Goal: Task Accomplishment & Management: Use online tool/utility

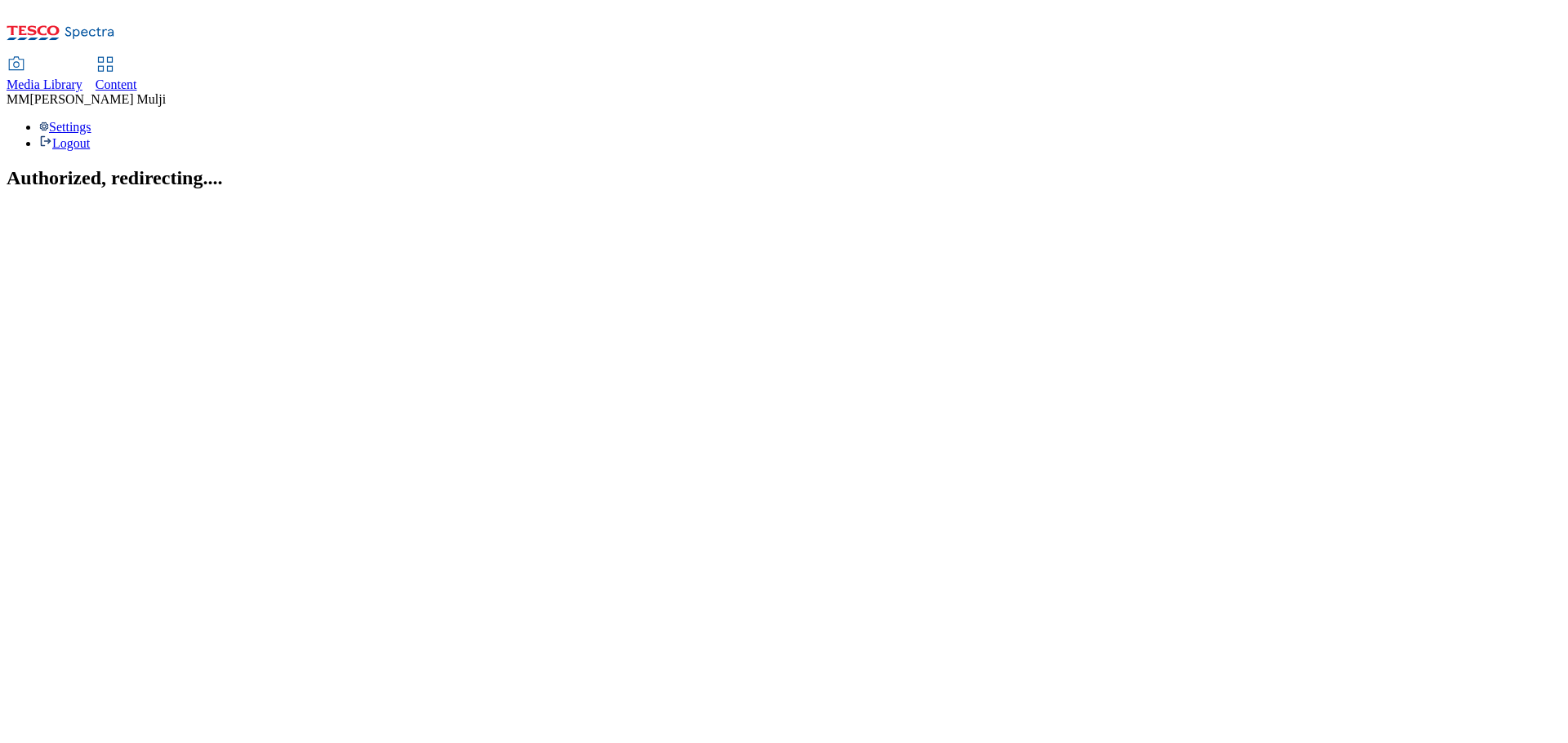
click at [137, 77] on span "Content" at bounding box center [116, 84] width 42 height 14
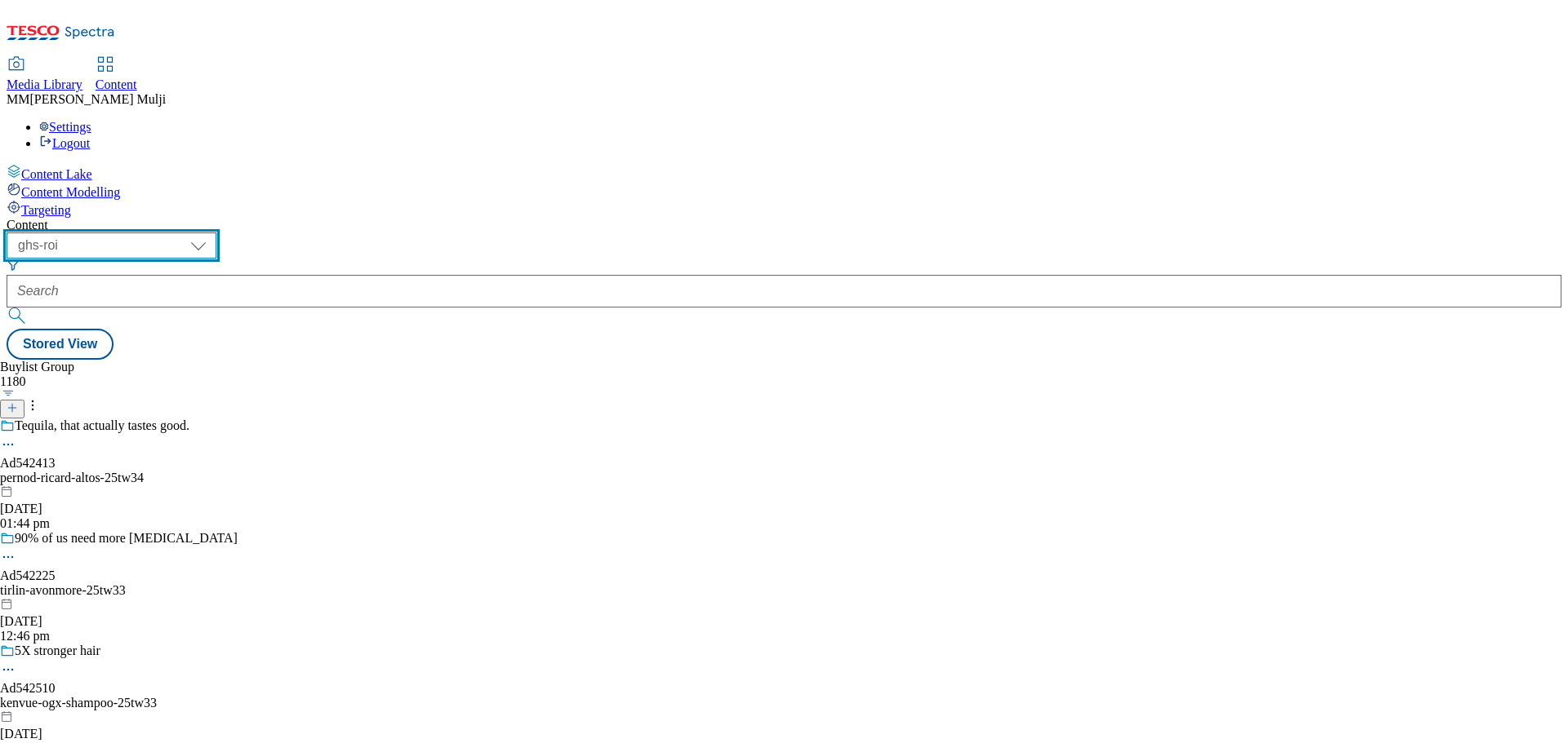
click at [216, 232] on select "ghs-roi ghs-uk" at bounding box center [112, 245] width 210 height 26
select select "ghs-uk"
click at [213, 232] on select "ghs-roi ghs-uk" at bounding box center [112, 245] width 210 height 26
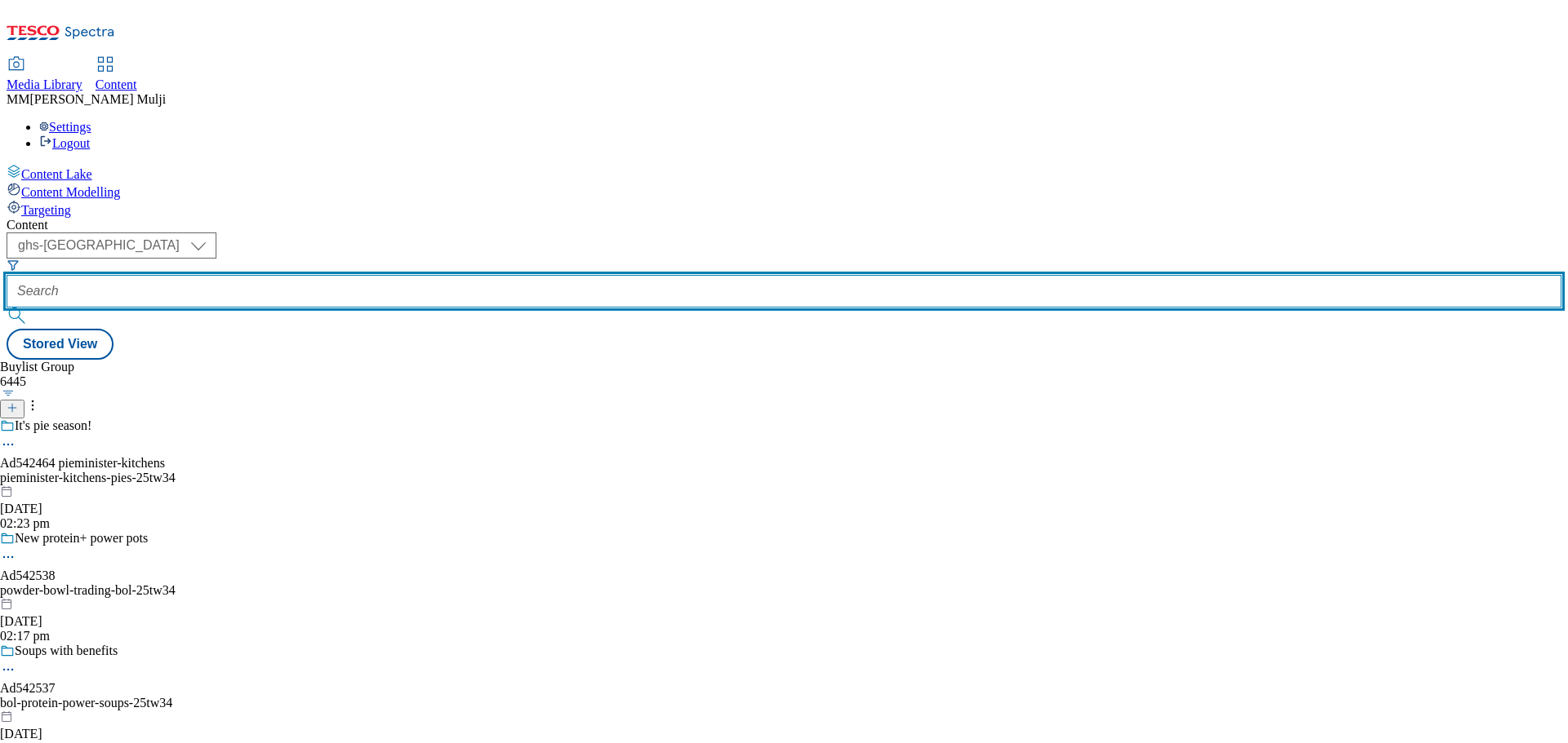
click at [398, 275] on input "text" at bounding box center [784, 291] width 1555 height 32
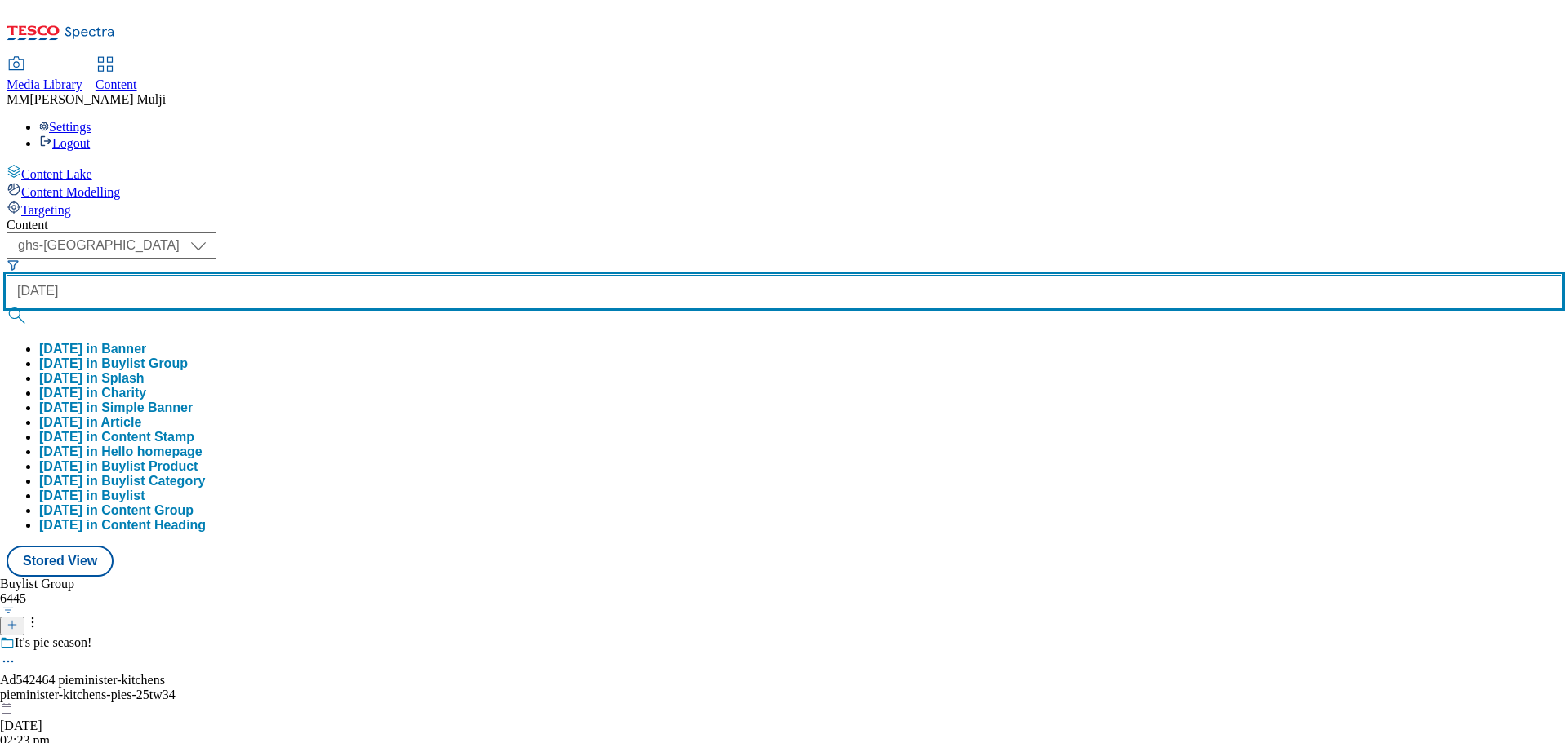
type input "halloween"
click at [7, 308] on button "submit" at bounding box center [18, 315] width 23 height 16
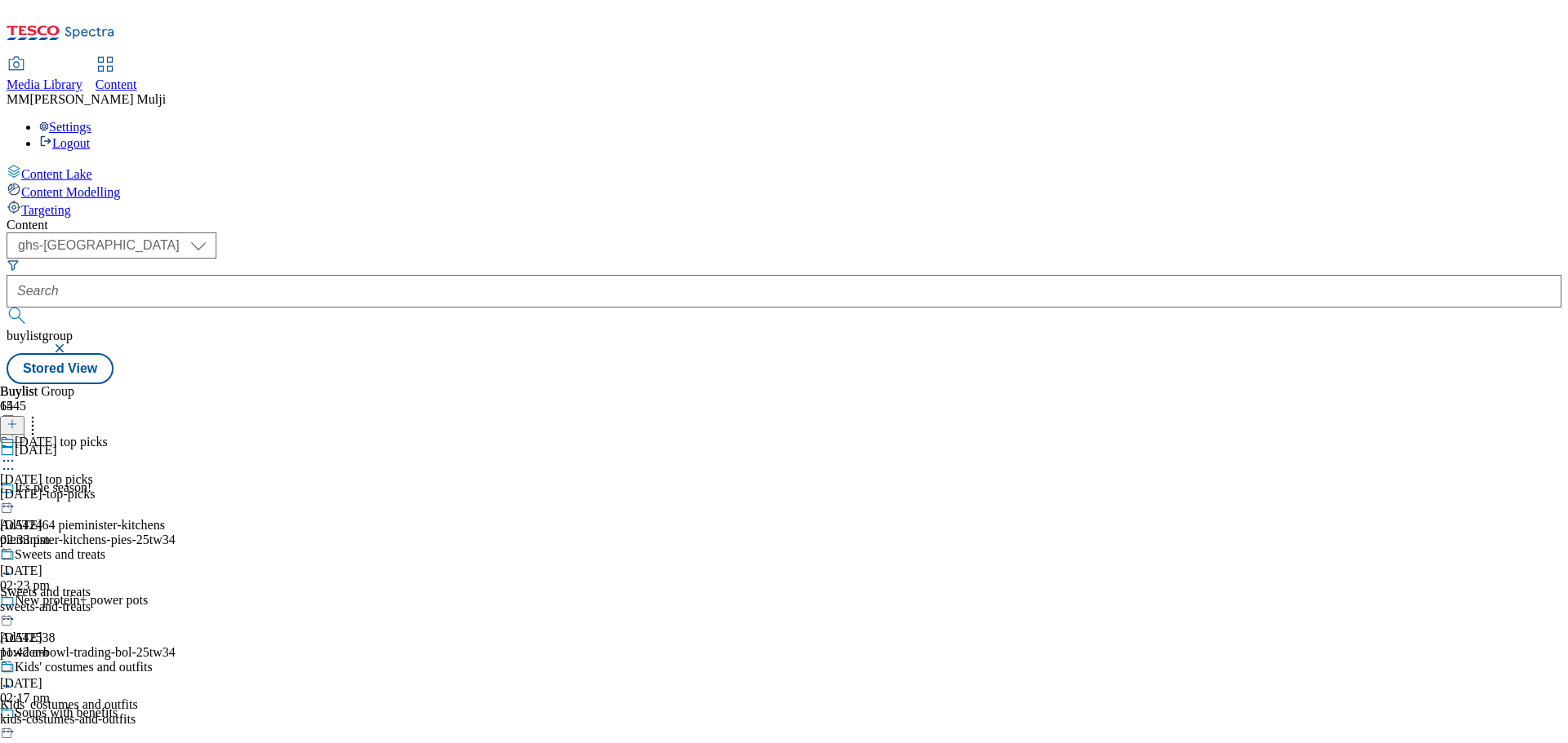
scroll to position [1387, 0]
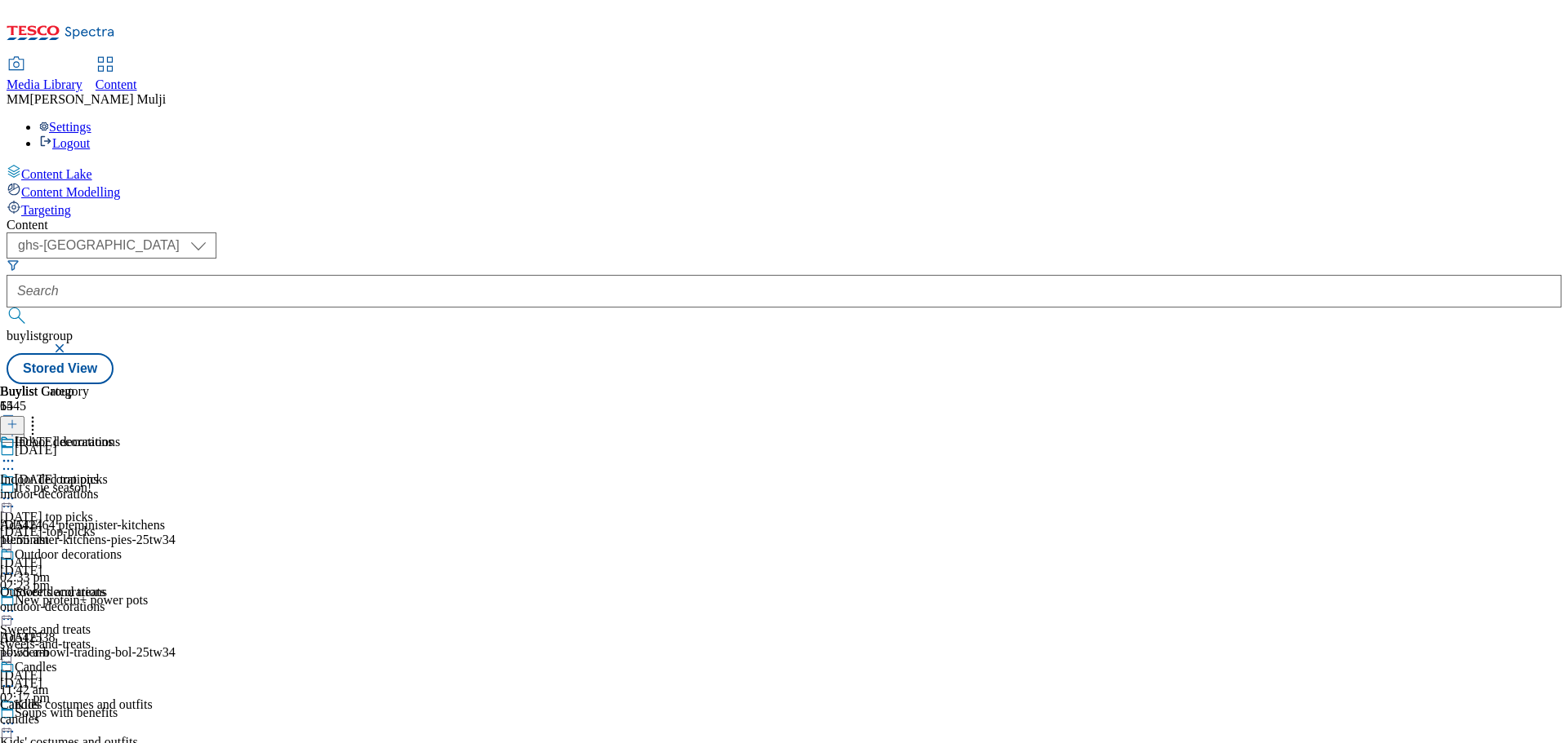
click at [122, 435] on div "Indoor decorations Indoor decorations indoor-decorations 30 Sept 2025 10:55 am" at bounding box center [61, 492] width 122 height 112
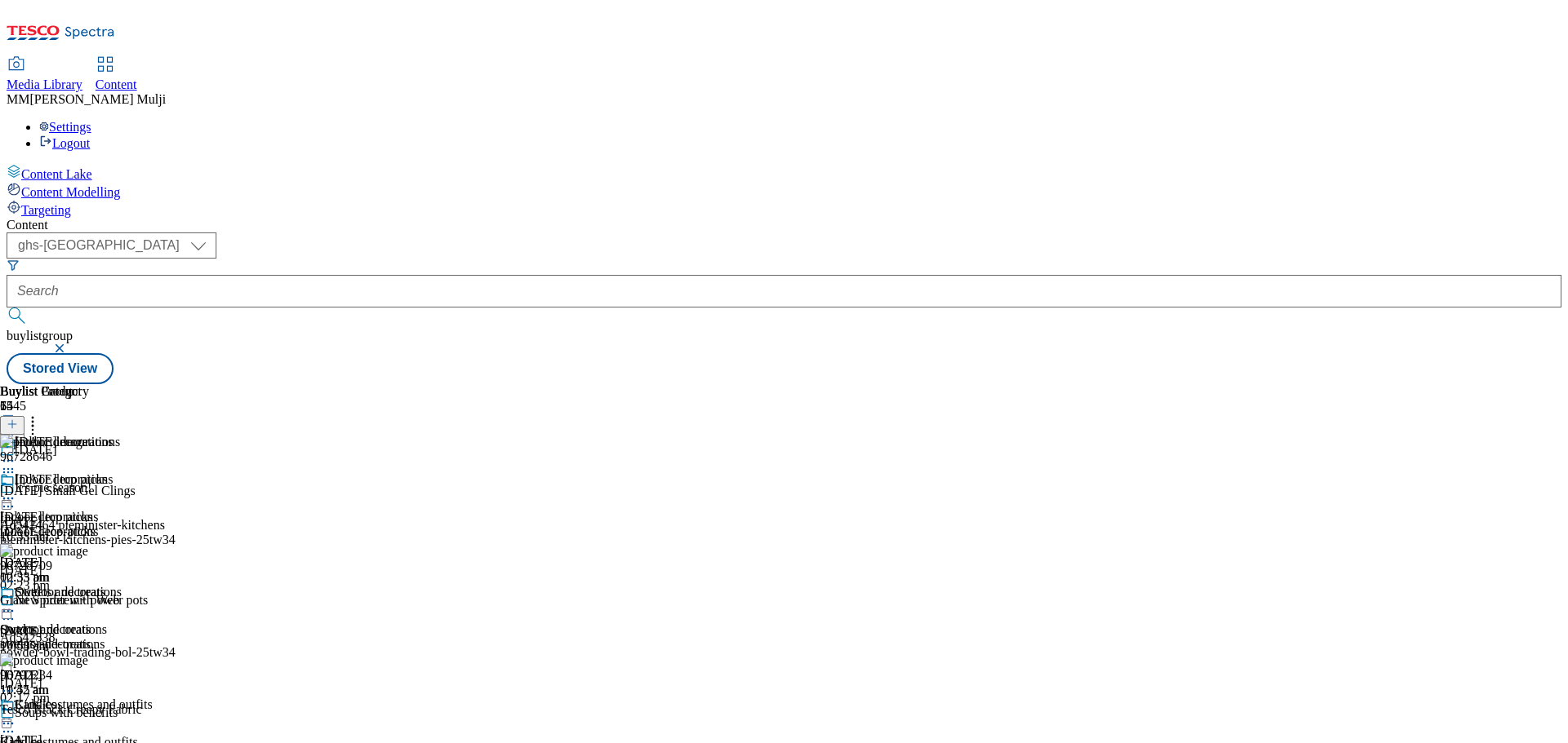
click at [16, 491] on icon at bounding box center [8, 498] width 16 height 16
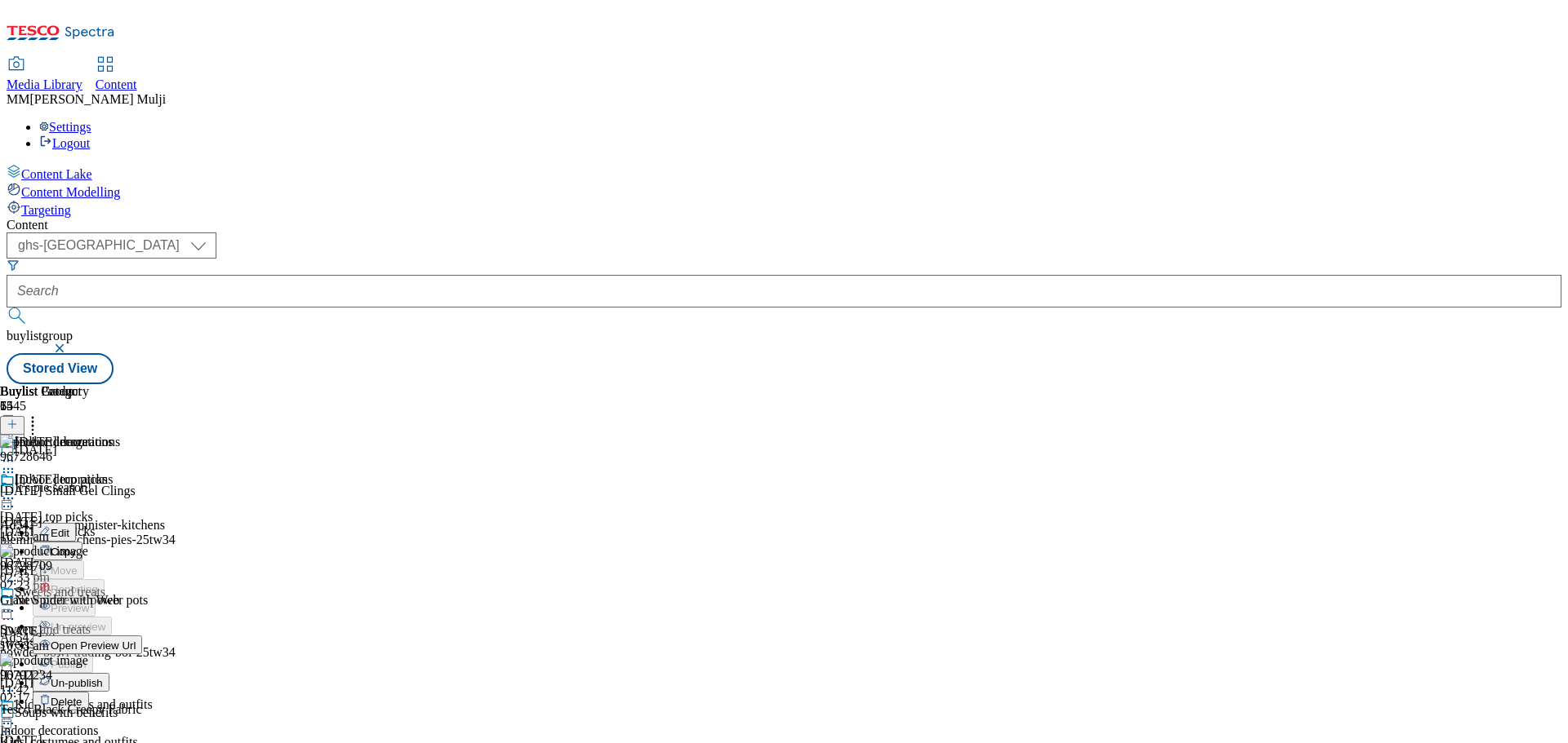
click at [103, 677] on span "Un-publish" at bounding box center [76, 683] width 52 height 12
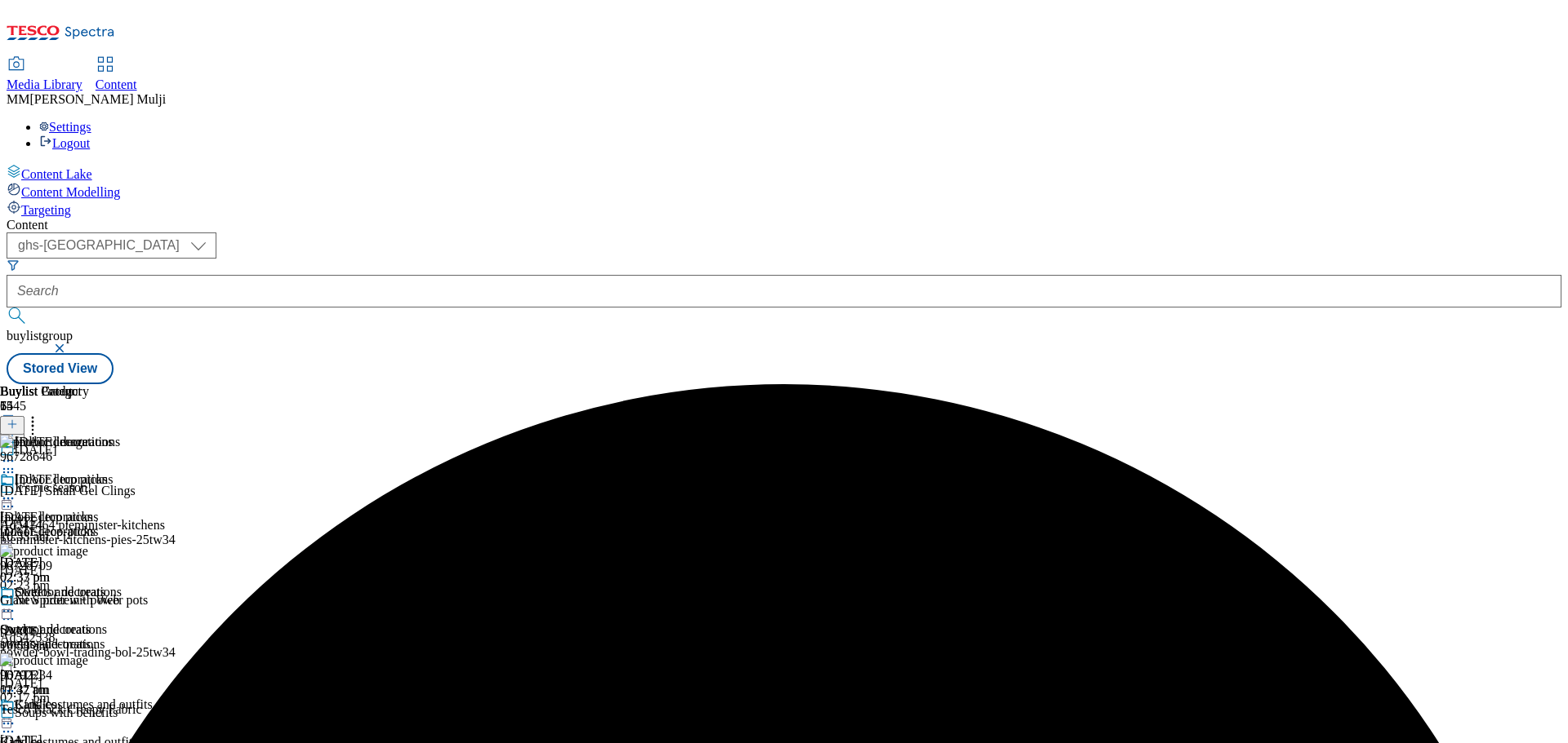
click at [16, 491] on icon at bounding box center [8, 498] width 16 height 16
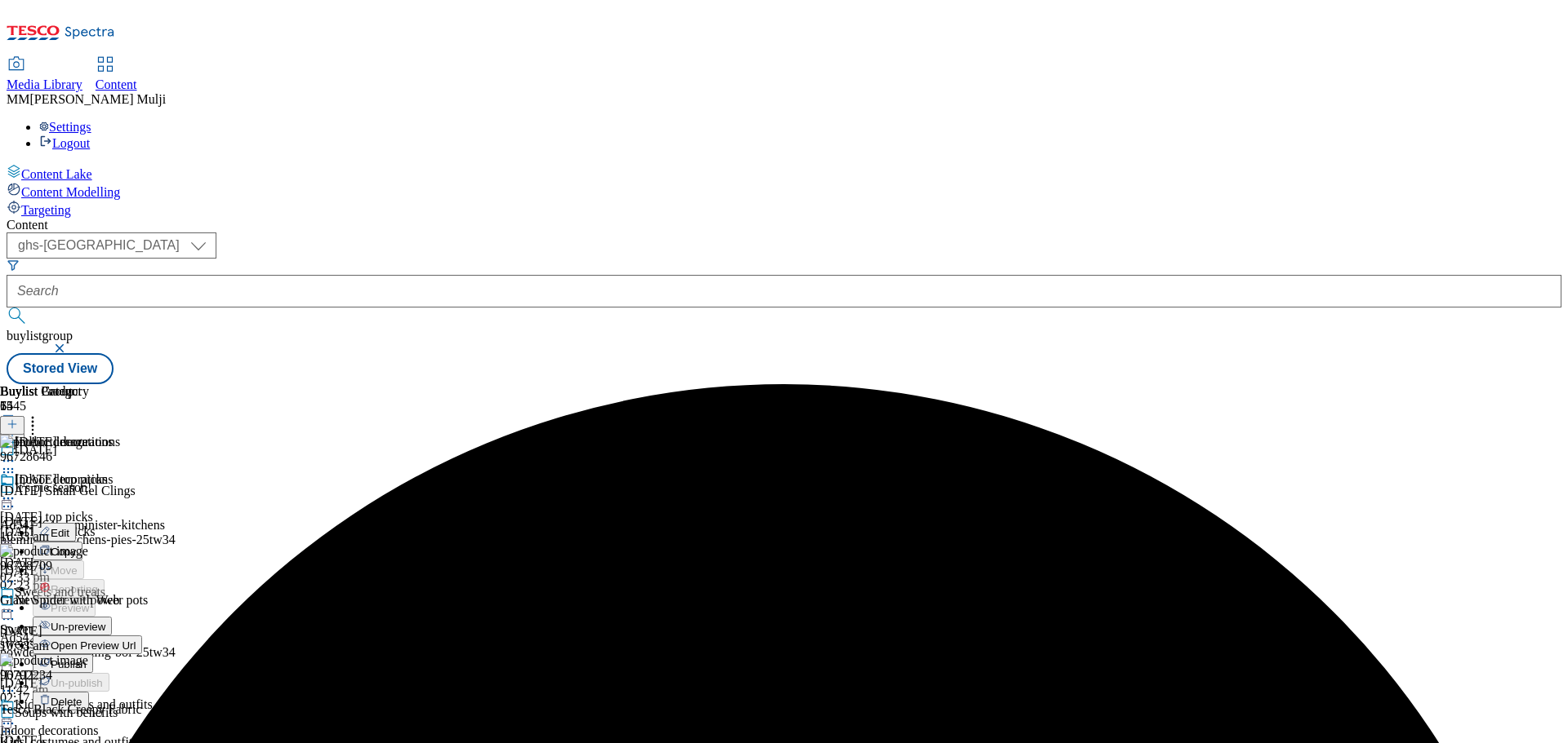
click at [106, 621] on span "Un-preview" at bounding box center [77, 627] width 54 height 12
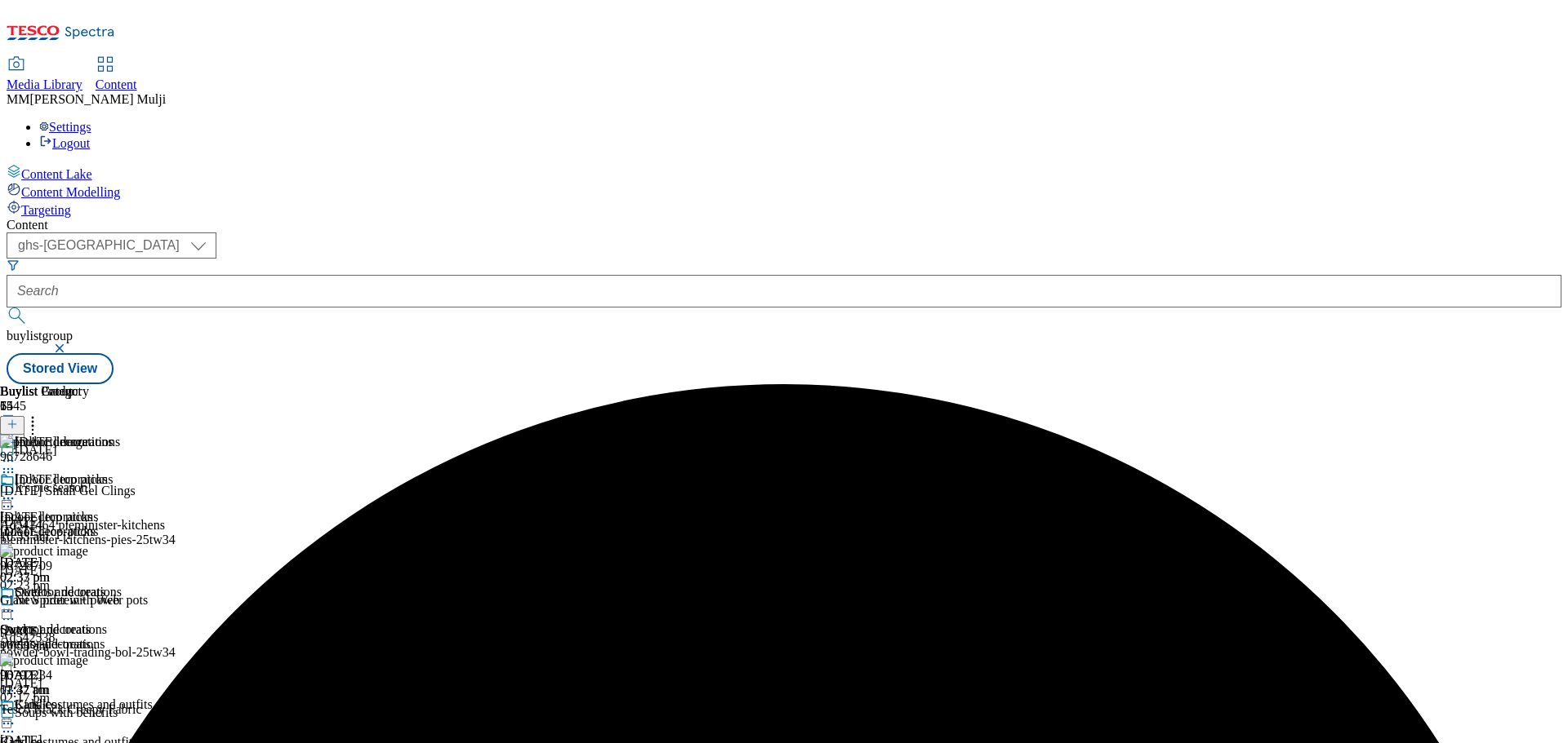
click at [41, 413] on icon at bounding box center [32, 421] width 16 height 16
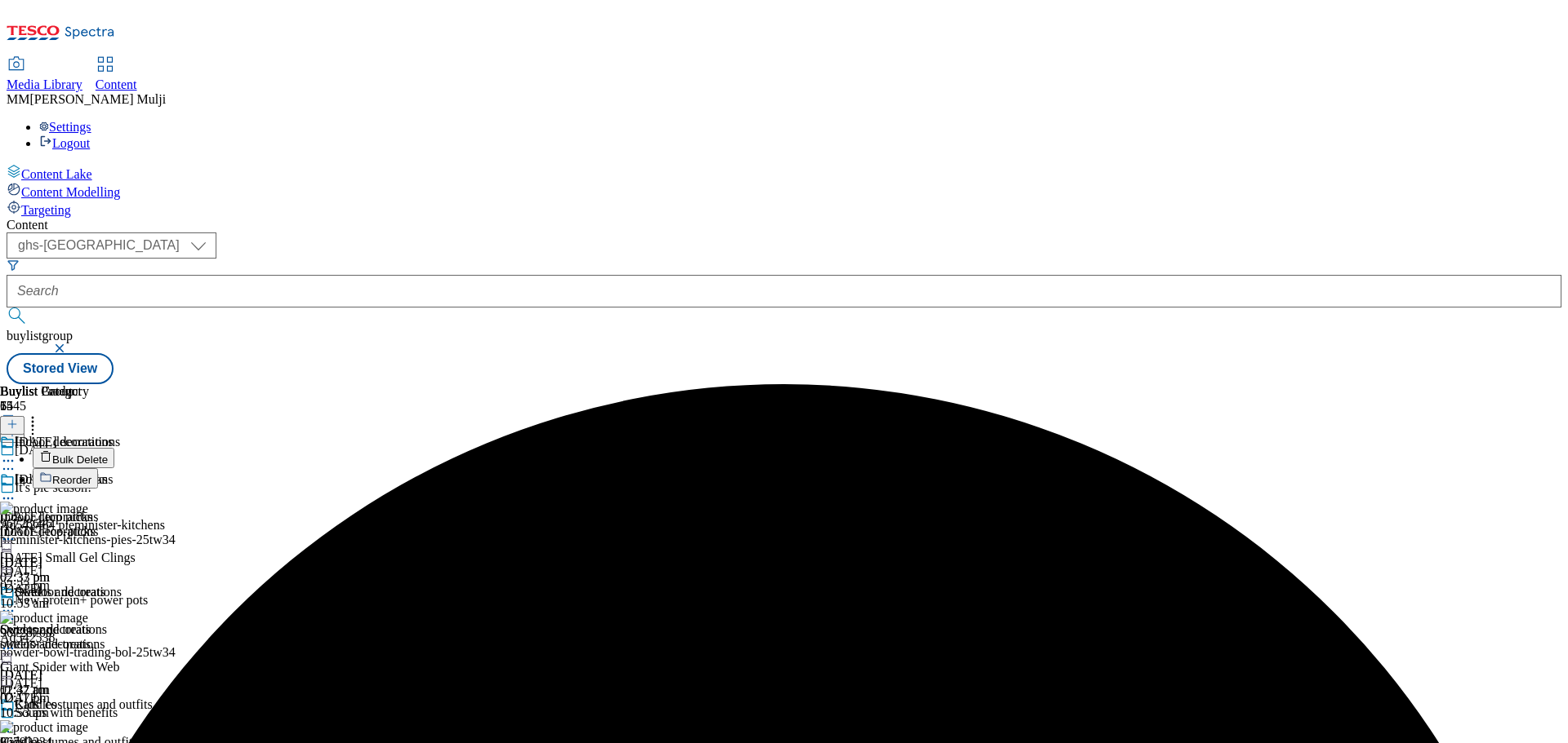
click at [98, 469] on button "Reorder" at bounding box center [65, 478] width 66 height 20
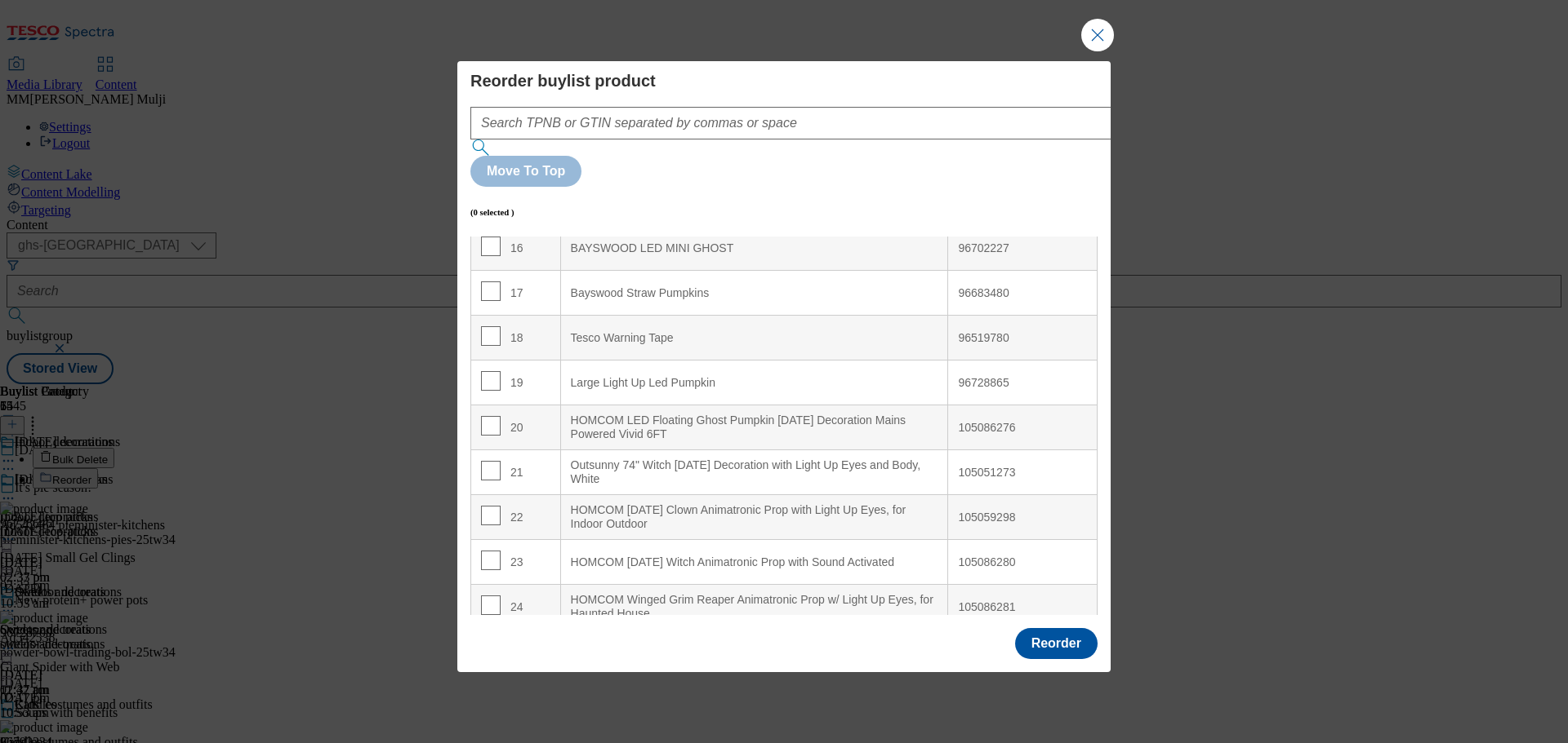
scroll to position [734, 0]
click at [490, 412] on input "Modal" at bounding box center [491, 421] width 20 height 20
checkbox input "true"
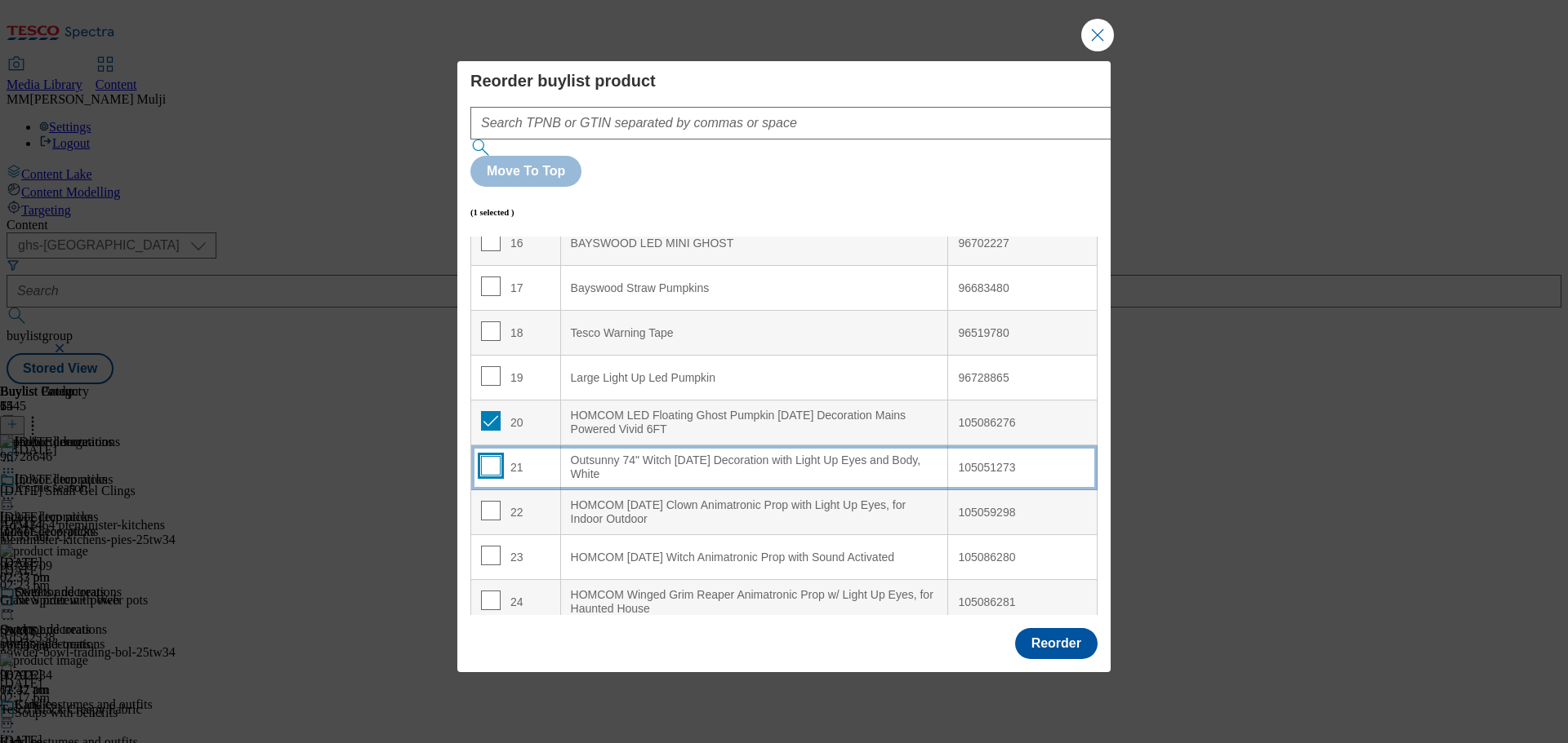
click at [489, 456] on input "Modal" at bounding box center [491, 466] width 20 height 20
checkbox input "true"
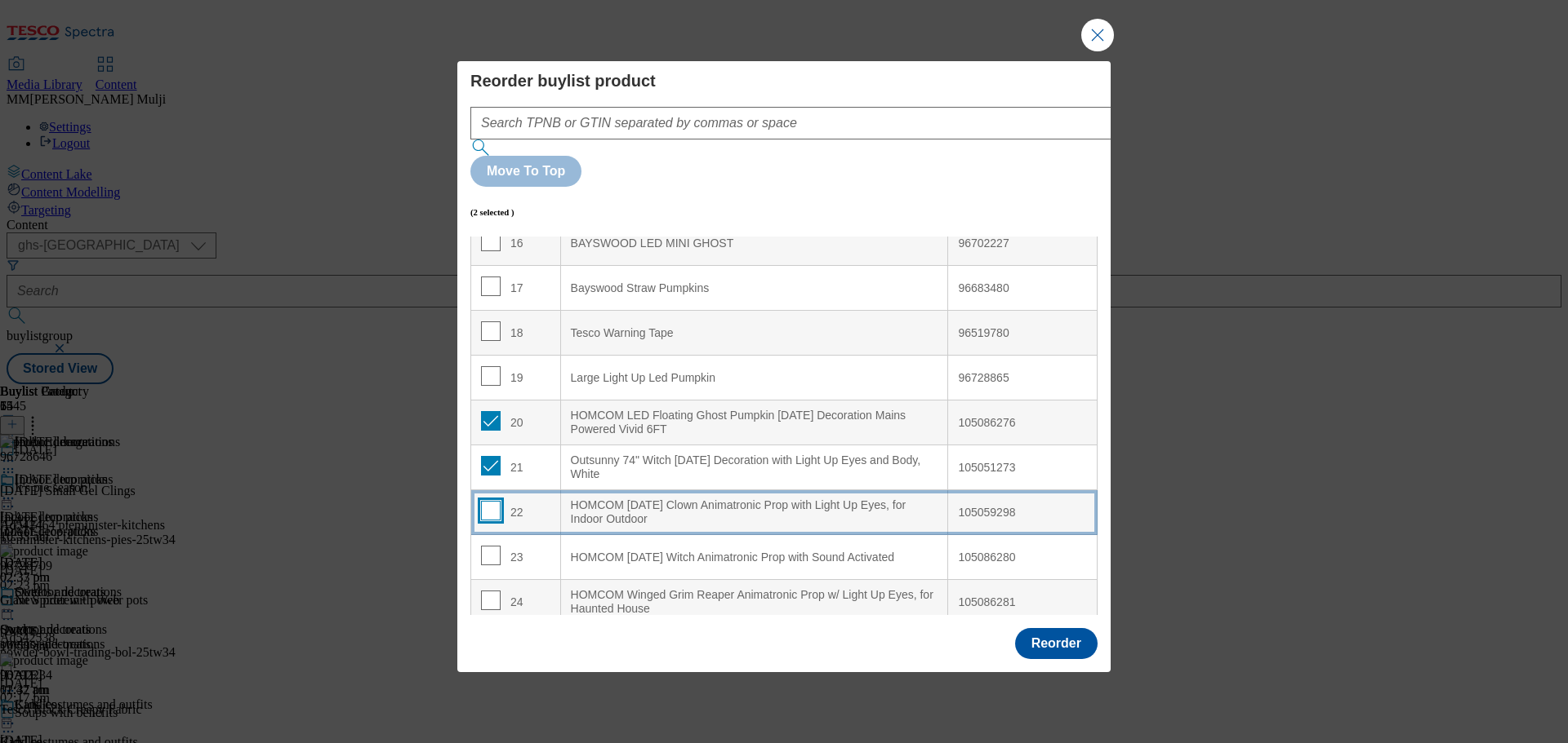
click at [489, 501] on input "Modal" at bounding box center [491, 511] width 20 height 20
checkbox input "true"
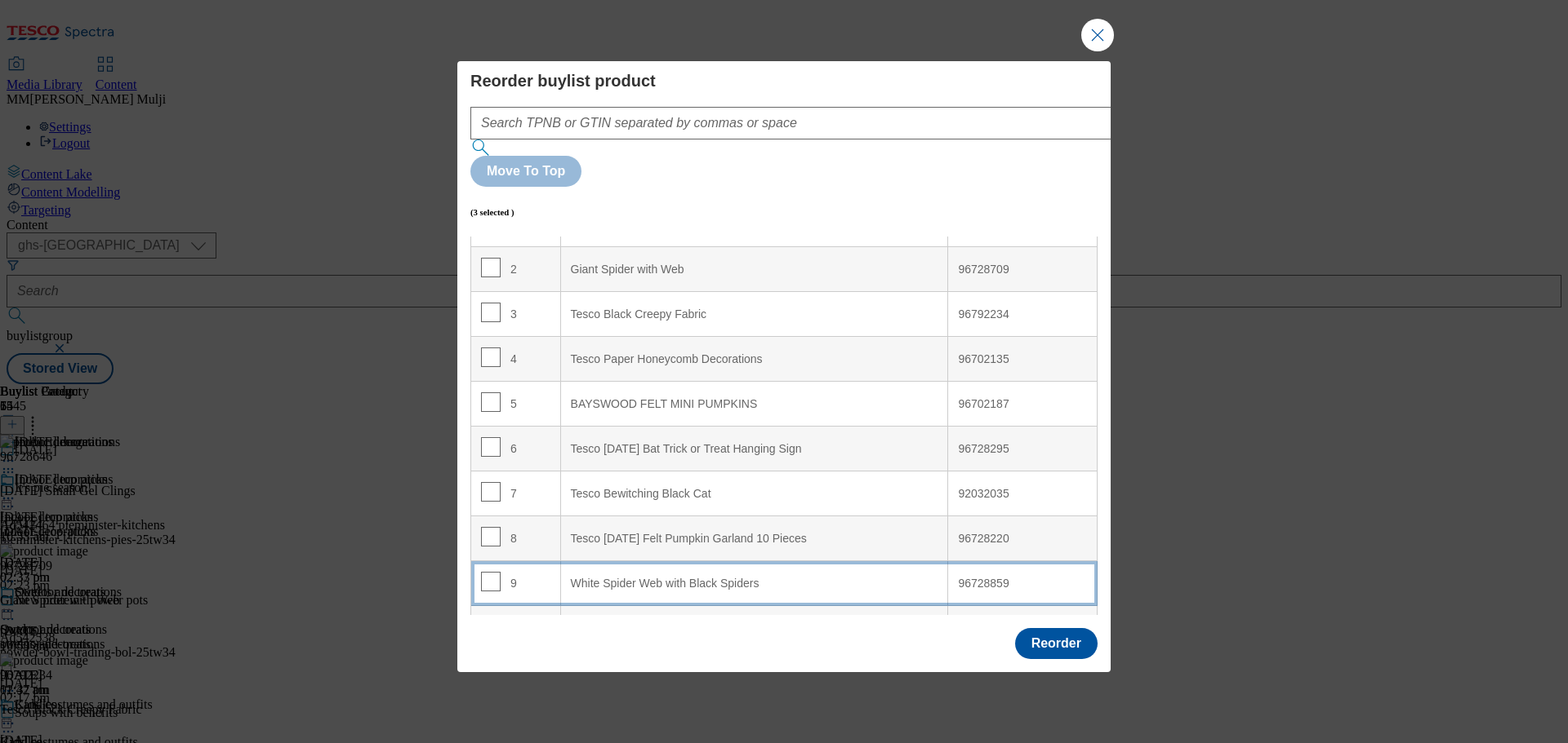
scroll to position [0, 0]
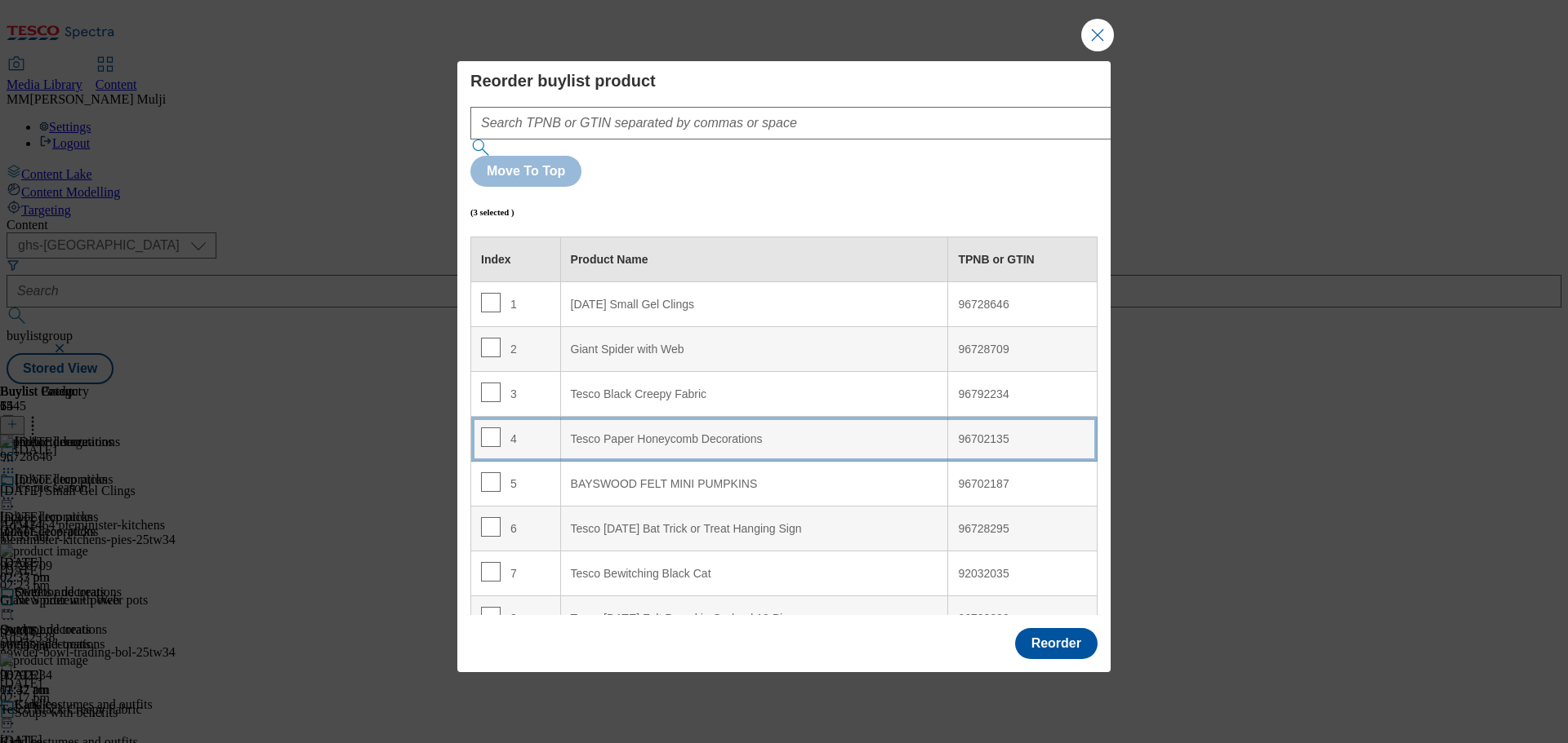
click at [590, 432] on div "Tesco Paper Honeycomb Decorations" at bounding box center [754, 439] width 367 height 14
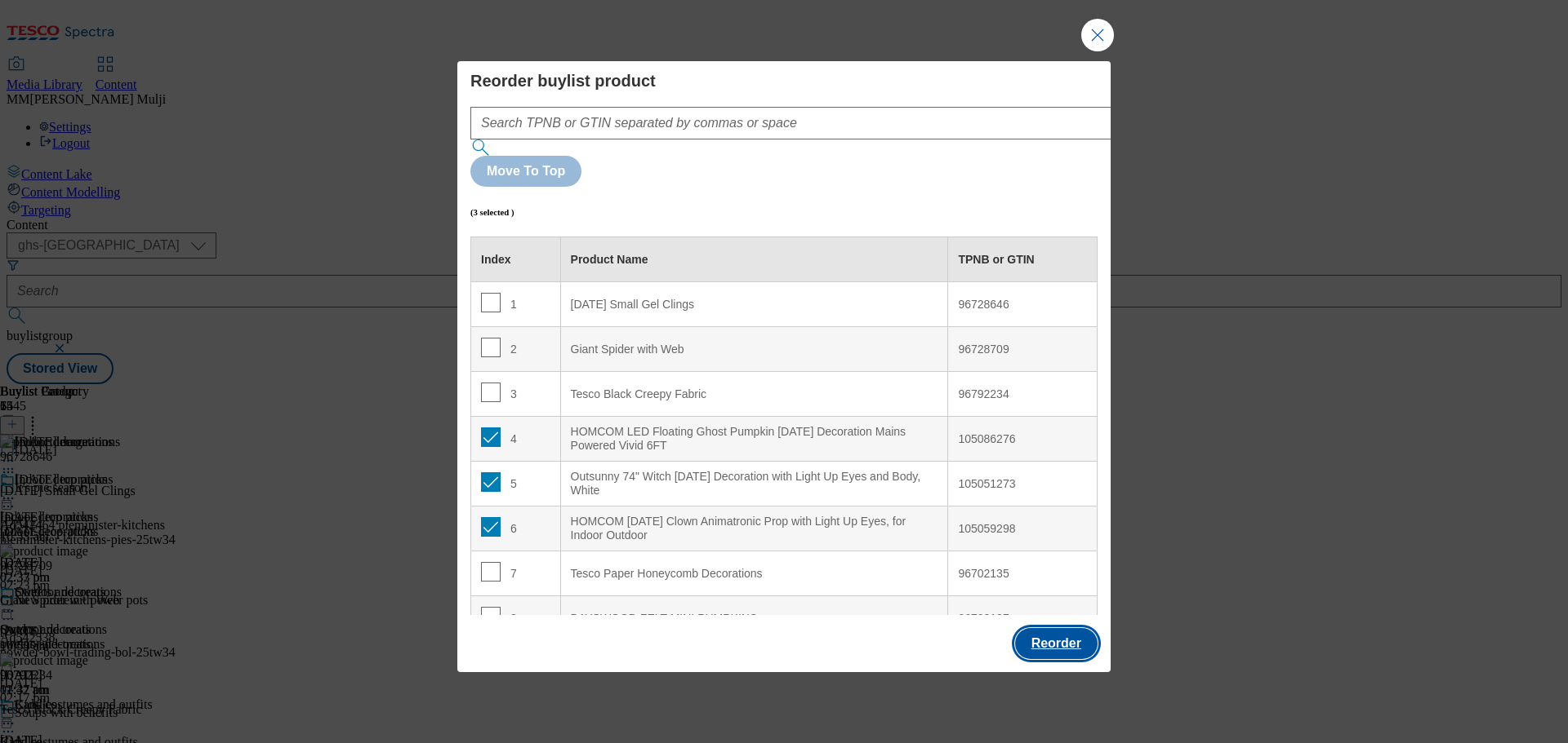
click at [1064, 629] on button "Reorder" at bounding box center [1056, 644] width 83 height 31
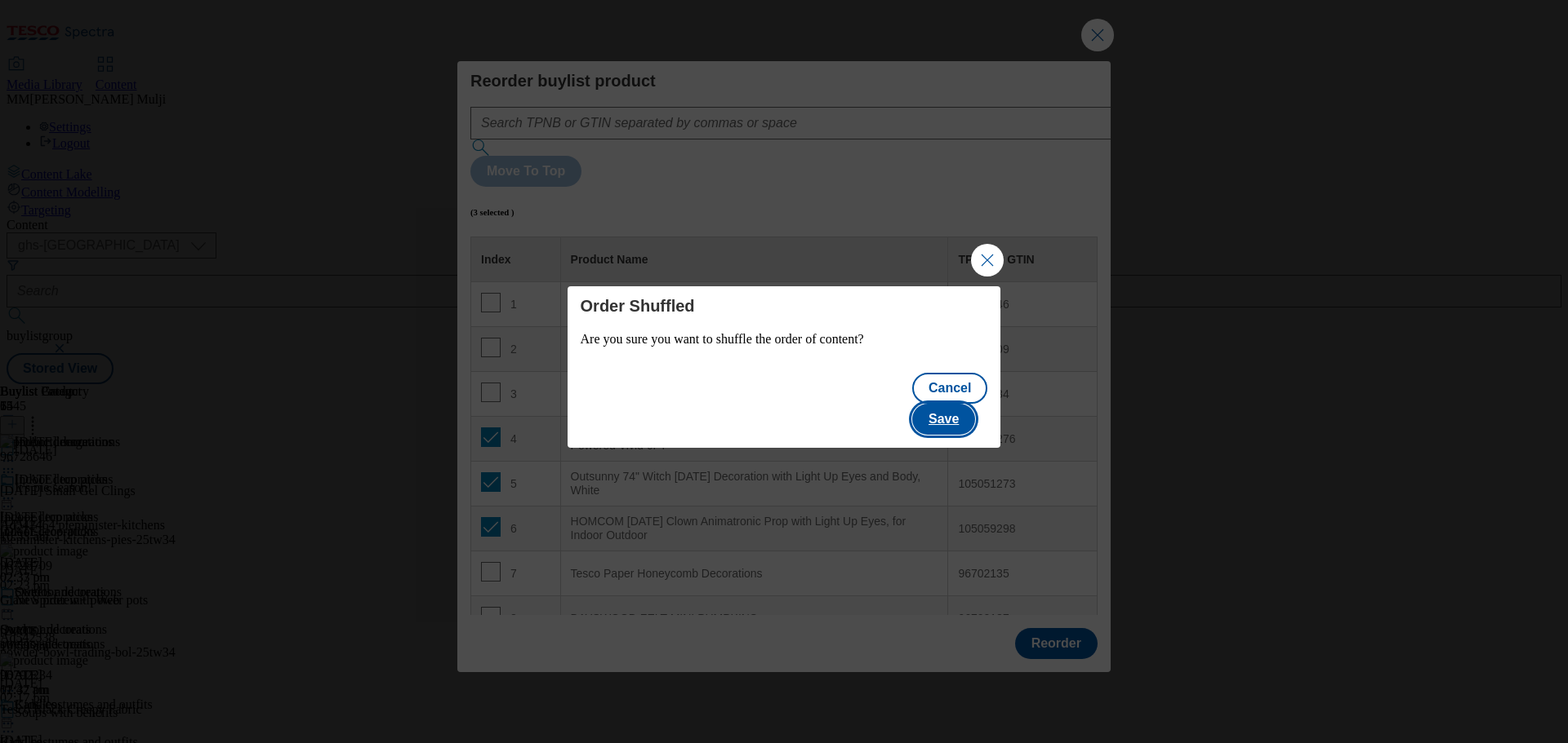
click at [970, 404] on button "Save" at bounding box center [944, 419] width 63 height 31
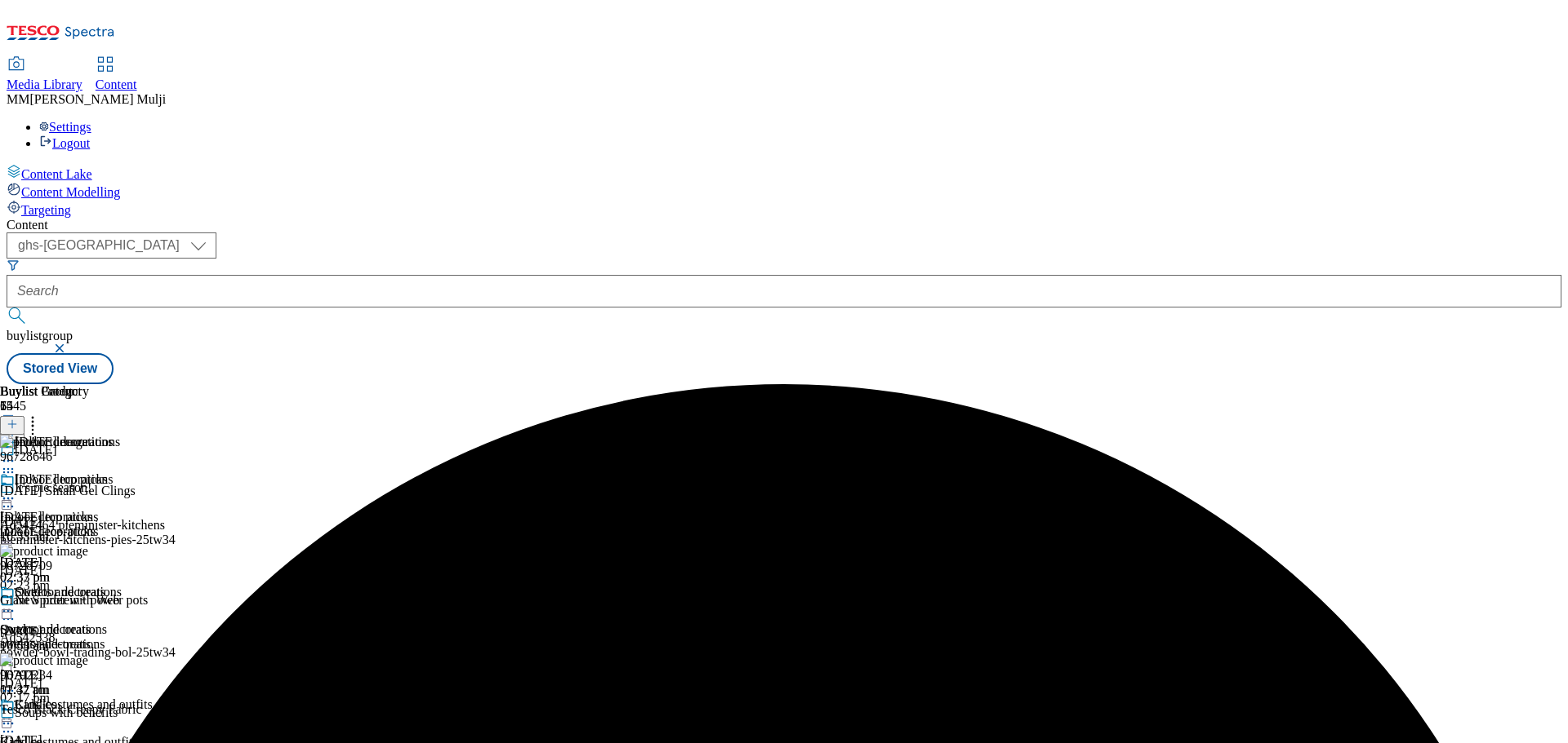
click at [41, 413] on icon at bounding box center [32, 421] width 16 height 16
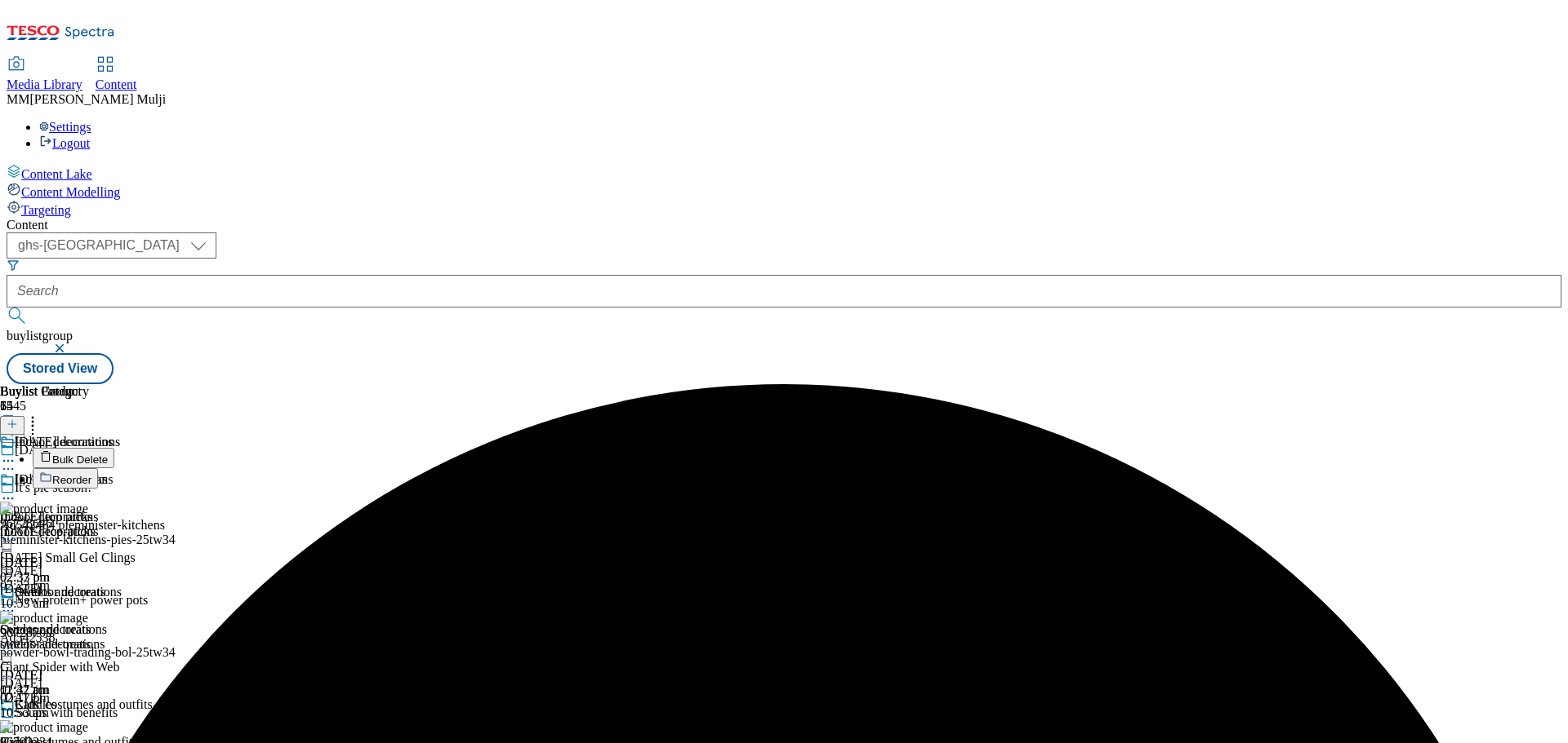
click at [98, 469] on button "Reorder" at bounding box center [65, 478] width 66 height 20
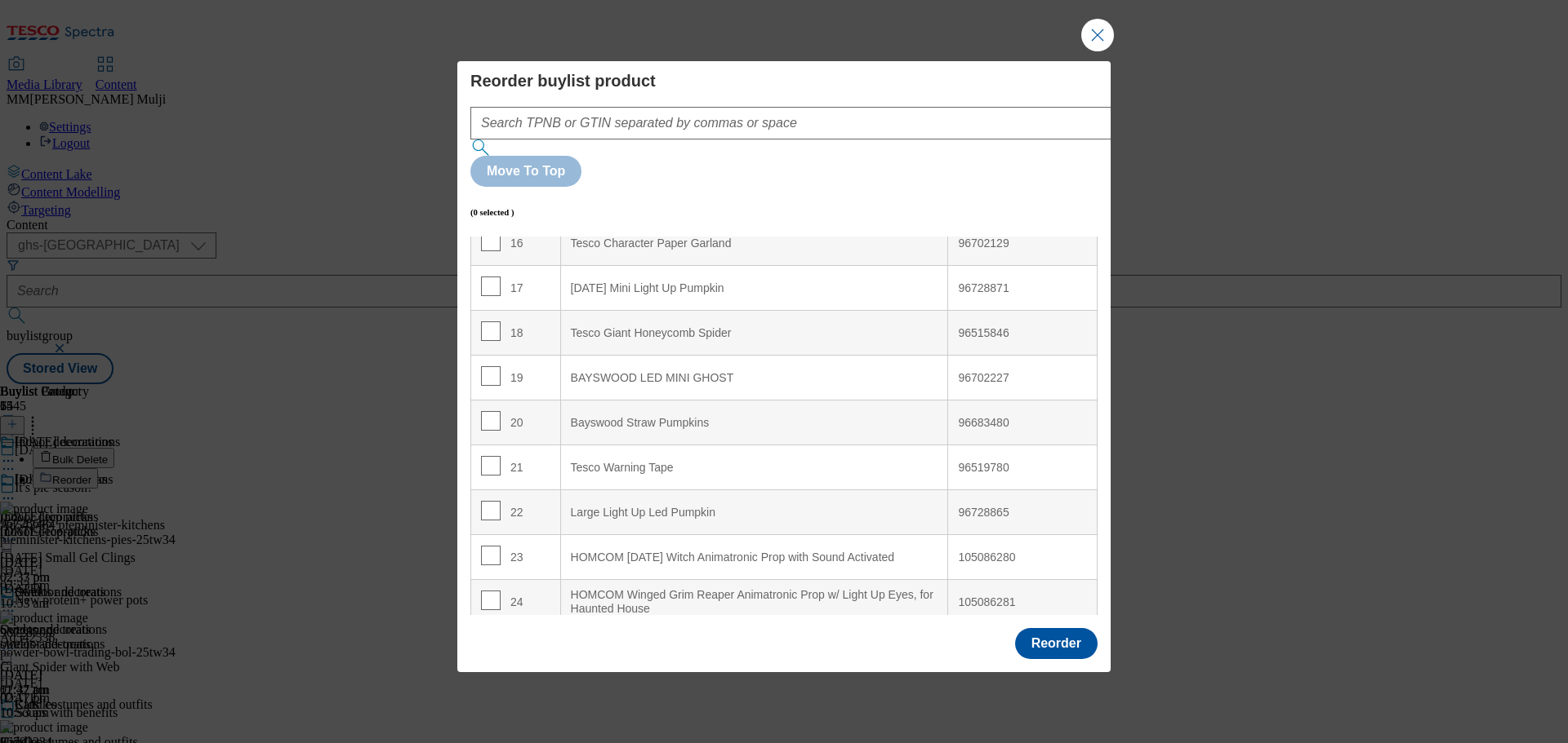
scroll to position [816, 0]
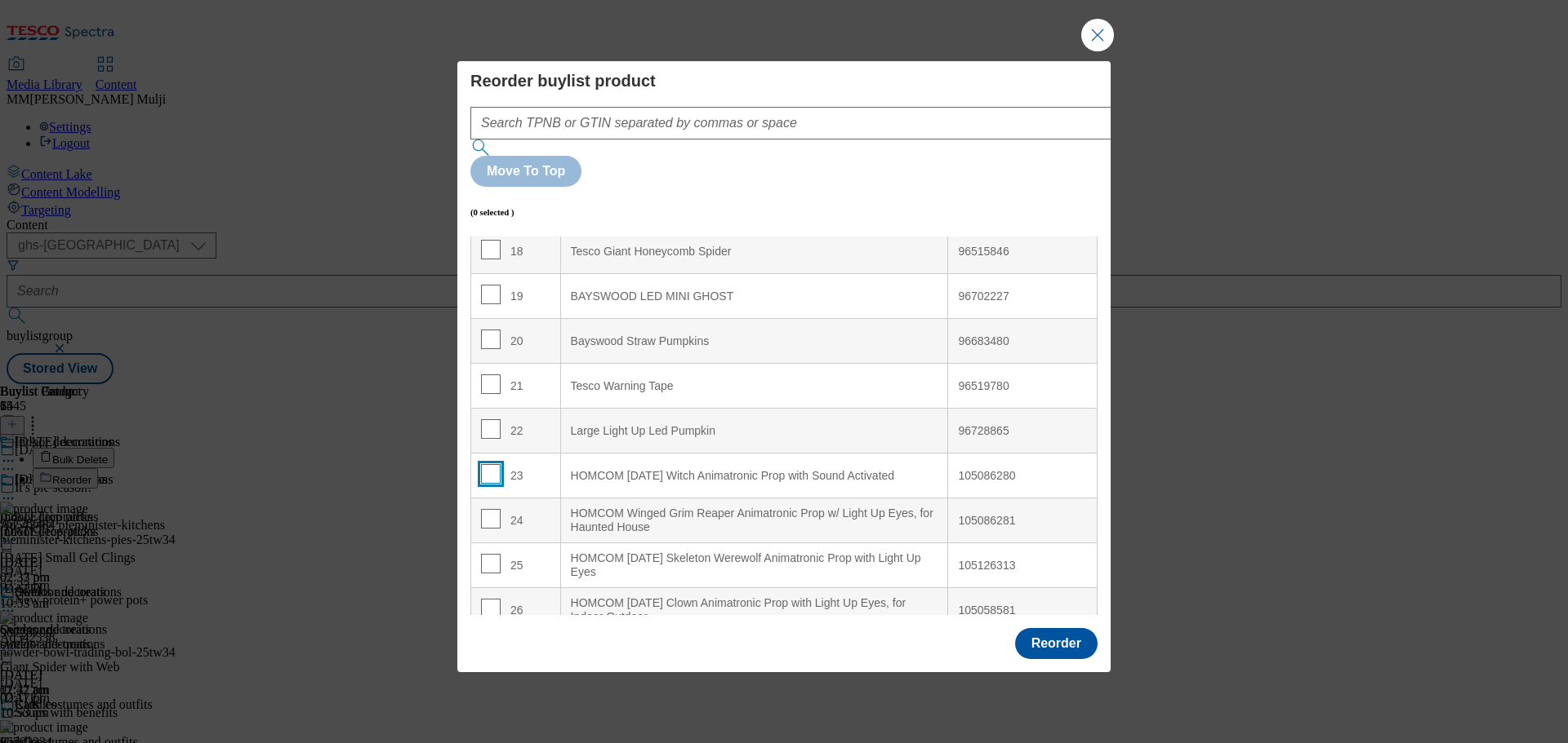
click at [487, 464] on input "Modal" at bounding box center [491, 473] width 20 height 20
checkbox input "true"
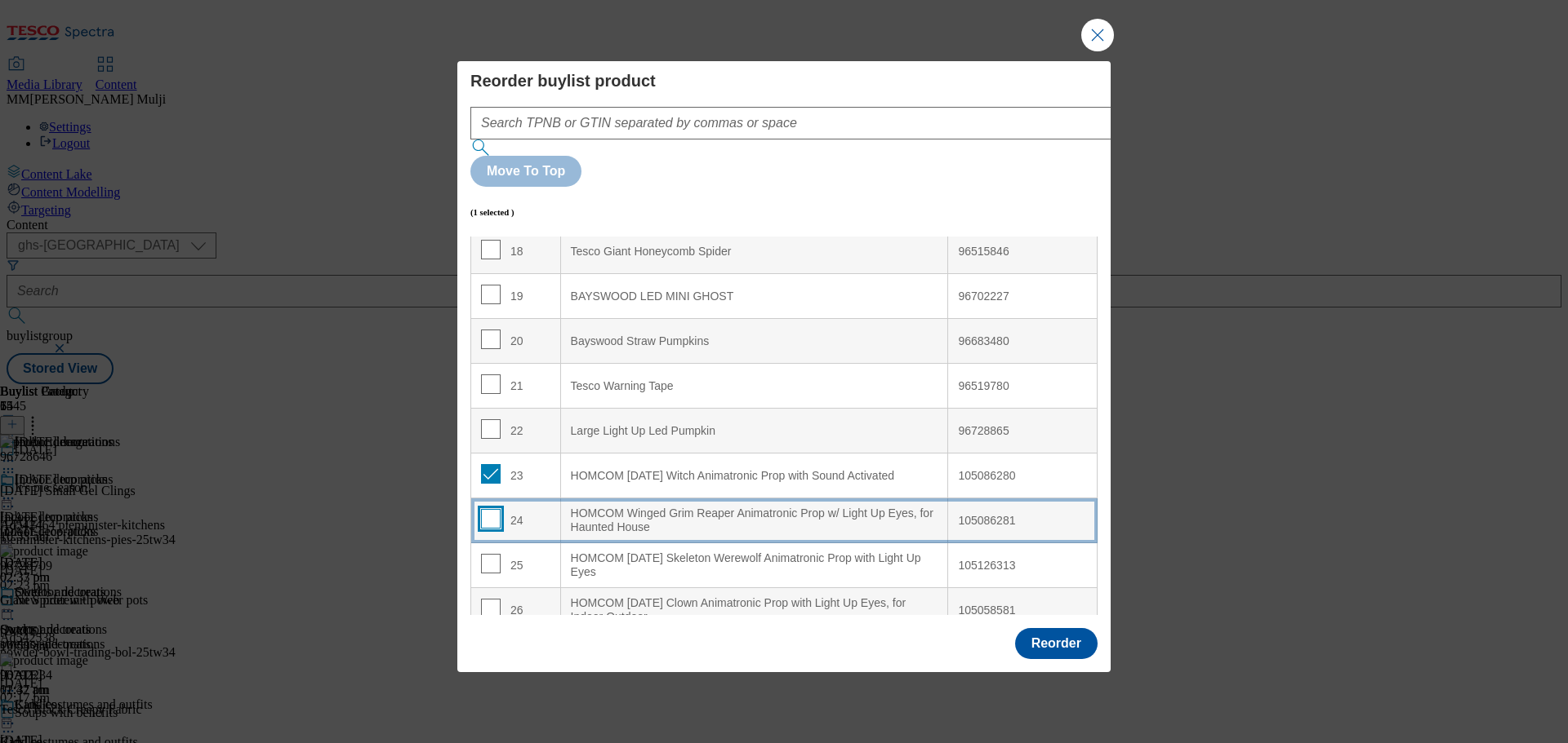
click at [482, 510] on input "Modal" at bounding box center [491, 519] width 20 height 20
checkbox input "true"
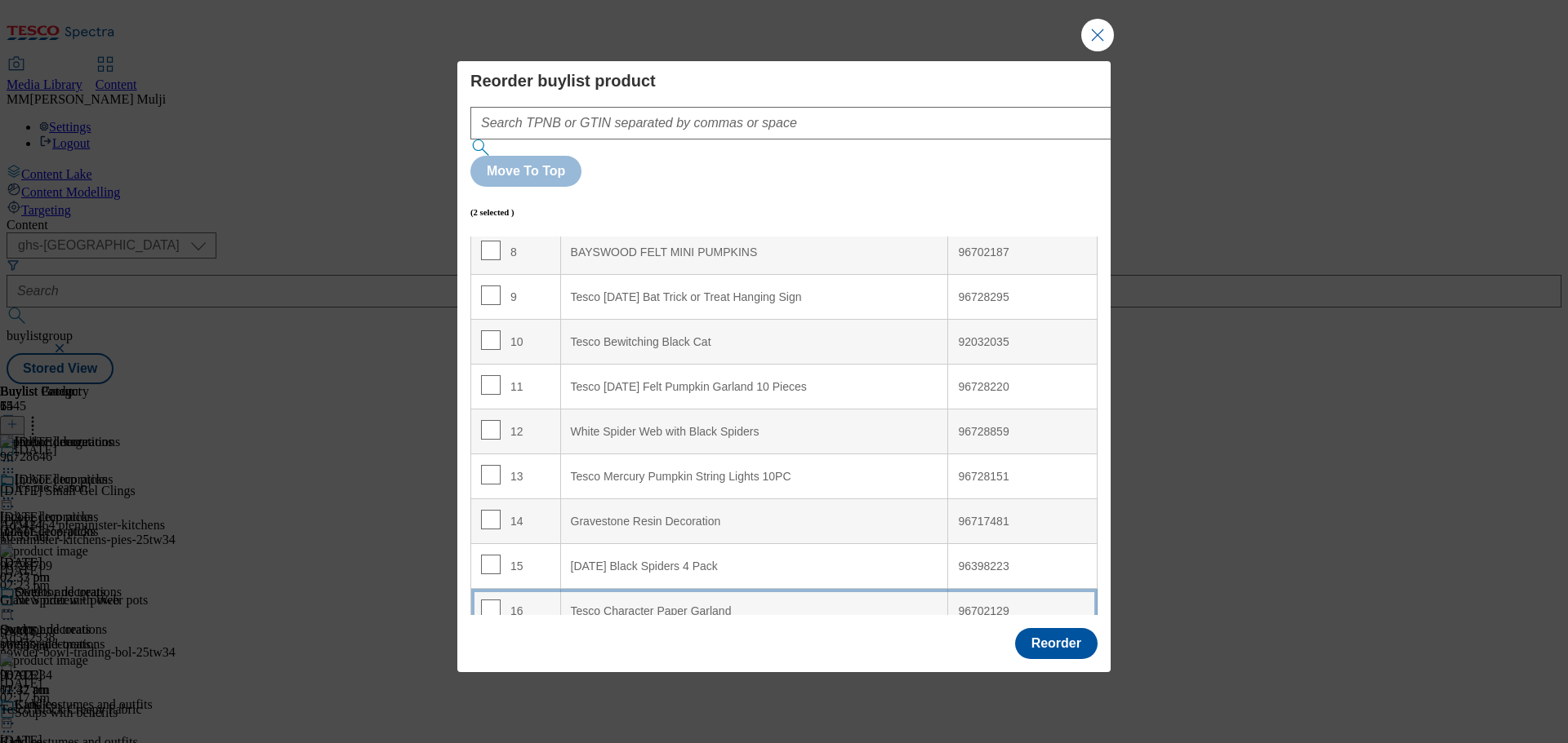
scroll to position [327, 0]
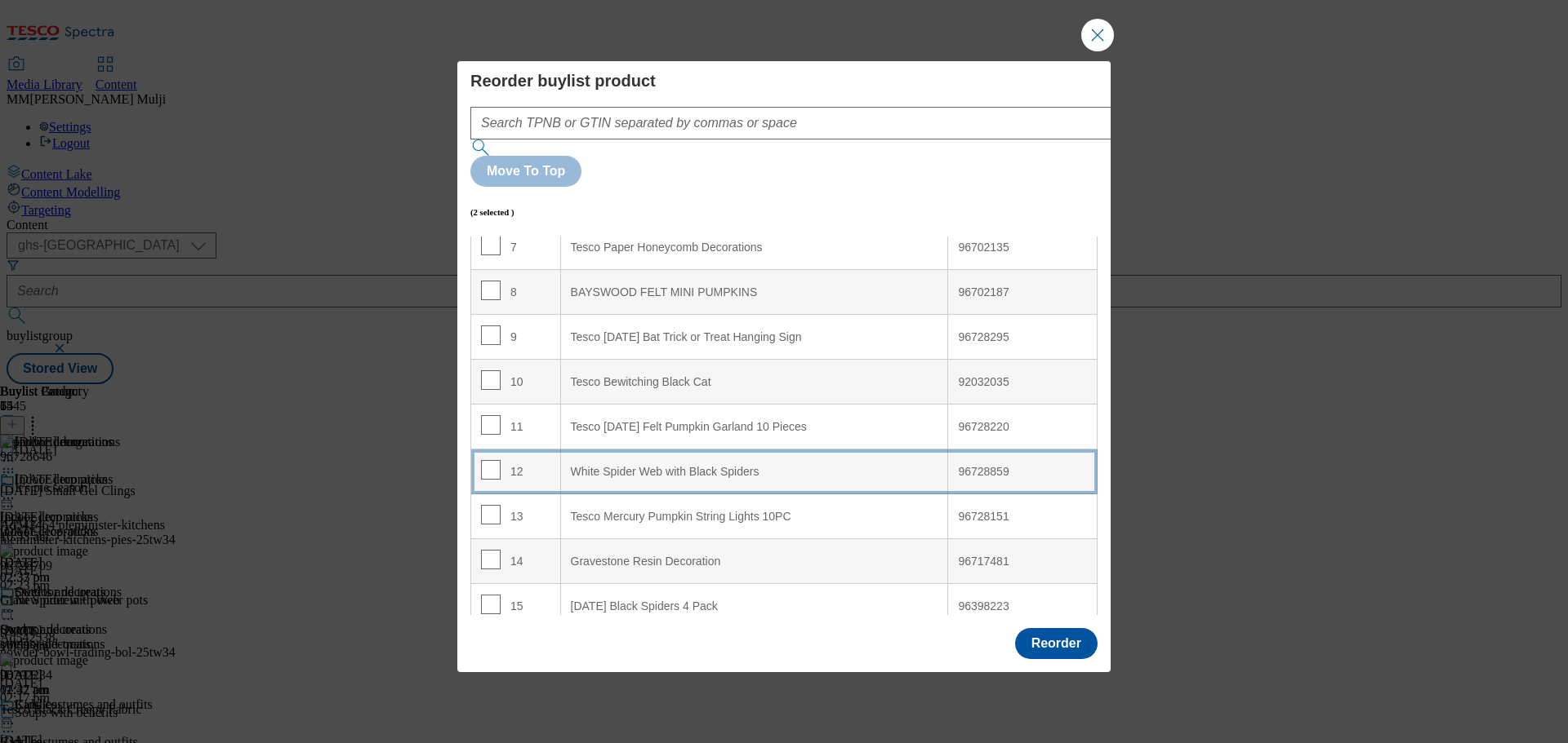
click at [634, 450] on Spiders "White Spider Web with Black Spiders" at bounding box center [754, 472] width 388 height 45
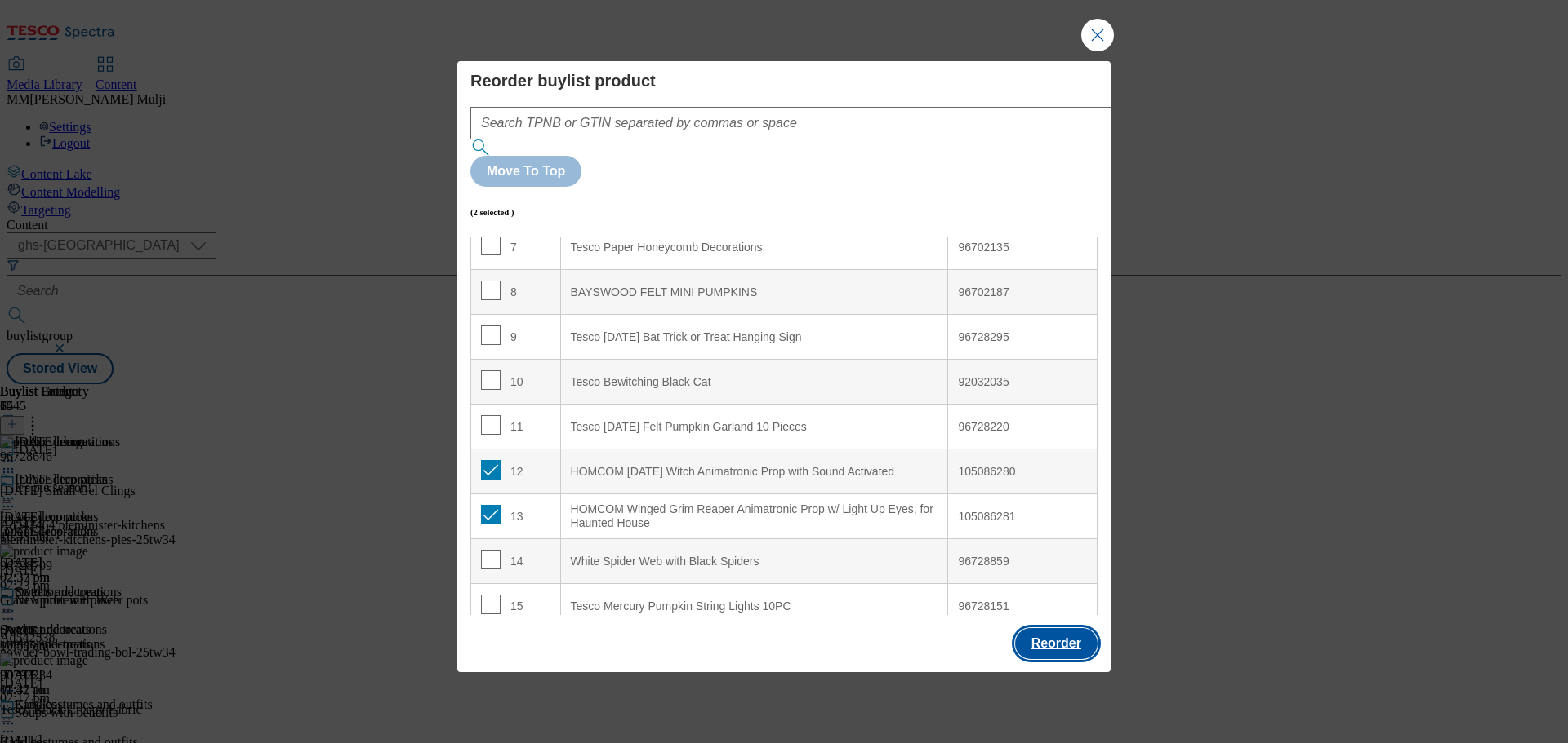
click at [1039, 629] on button "Reorder" at bounding box center [1056, 644] width 83 height 31
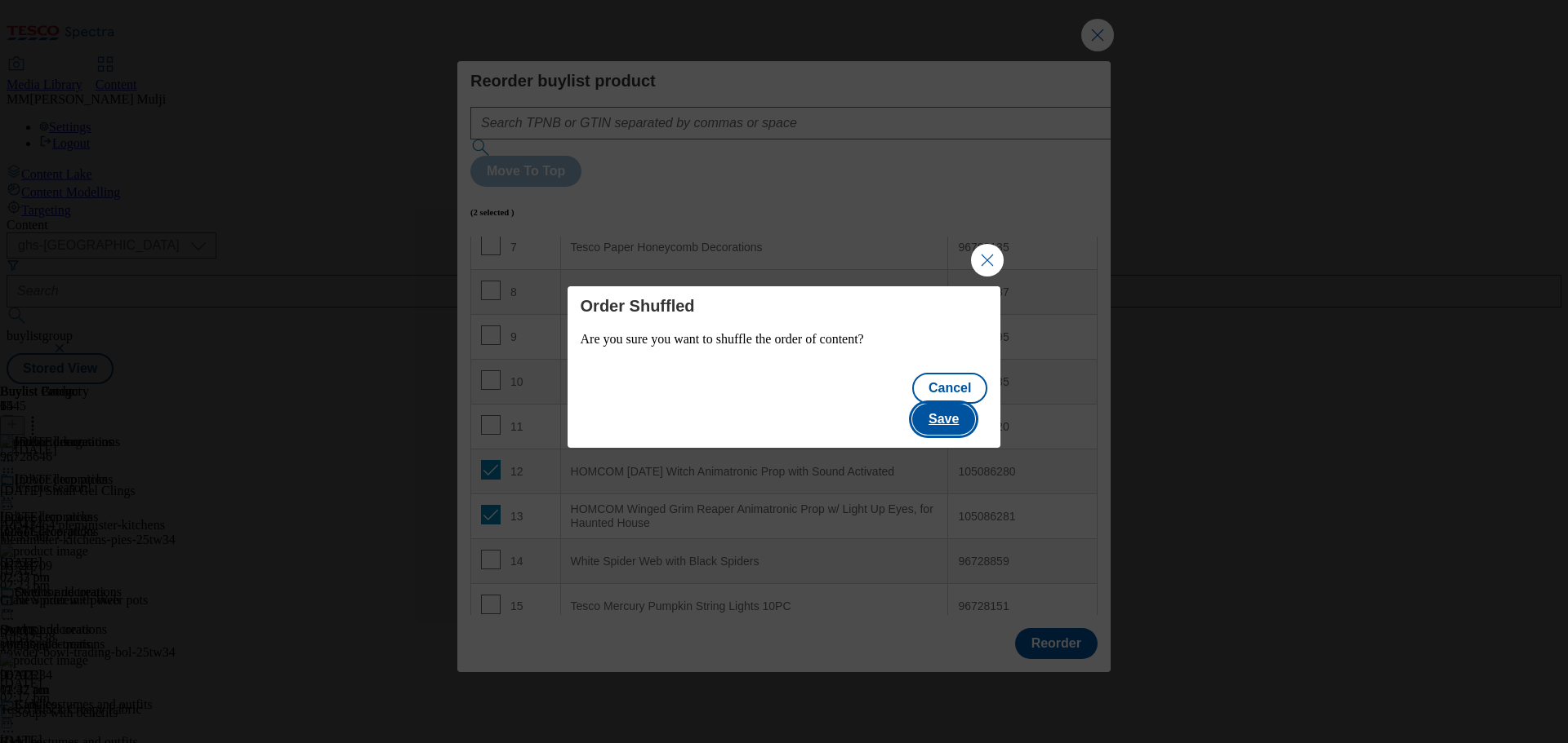
click at [967, 404] on button "Save" at bounding box center [944, 419] width 63 height 31
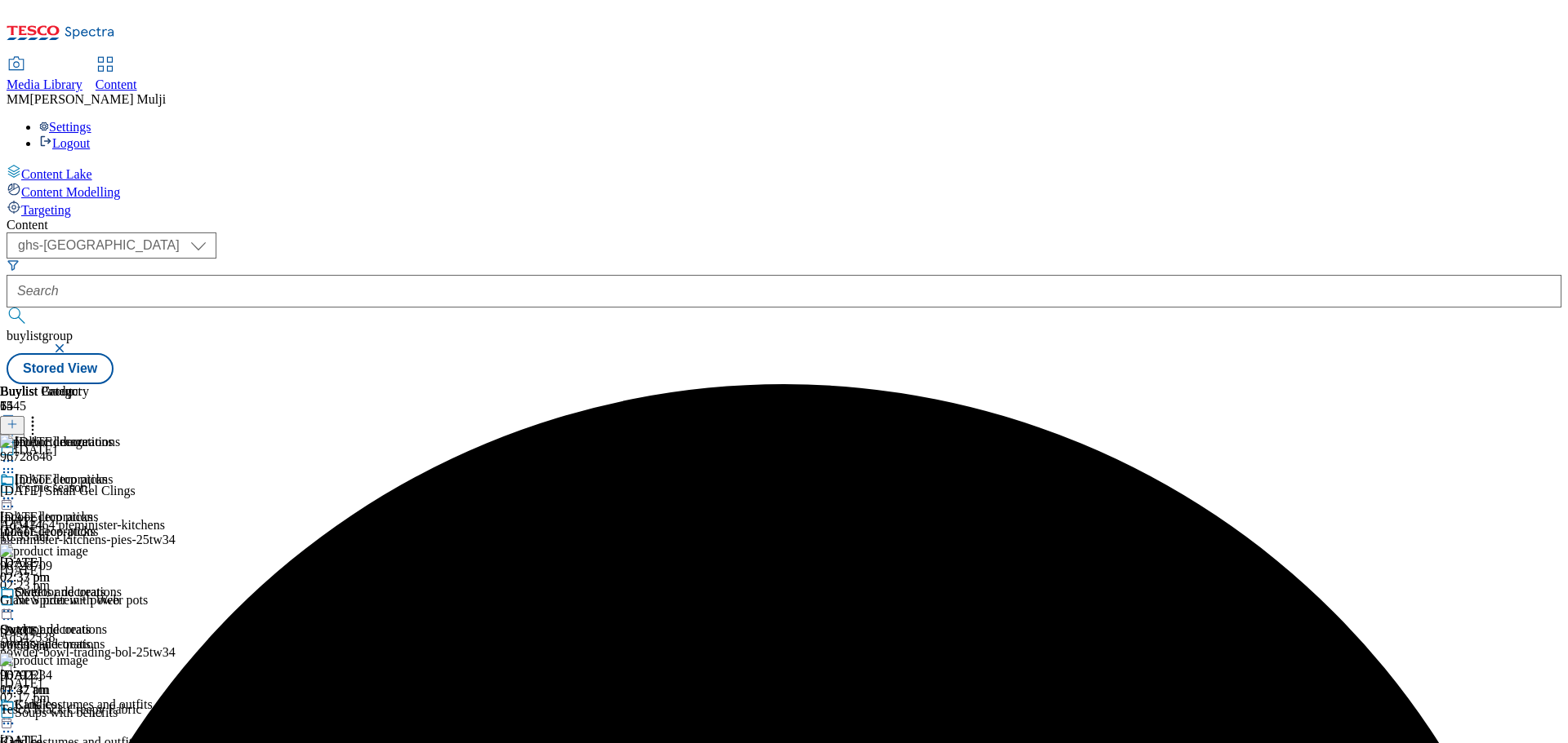
click at [16, 491] on icon at bounding box center [8, 498] width 16 height 16
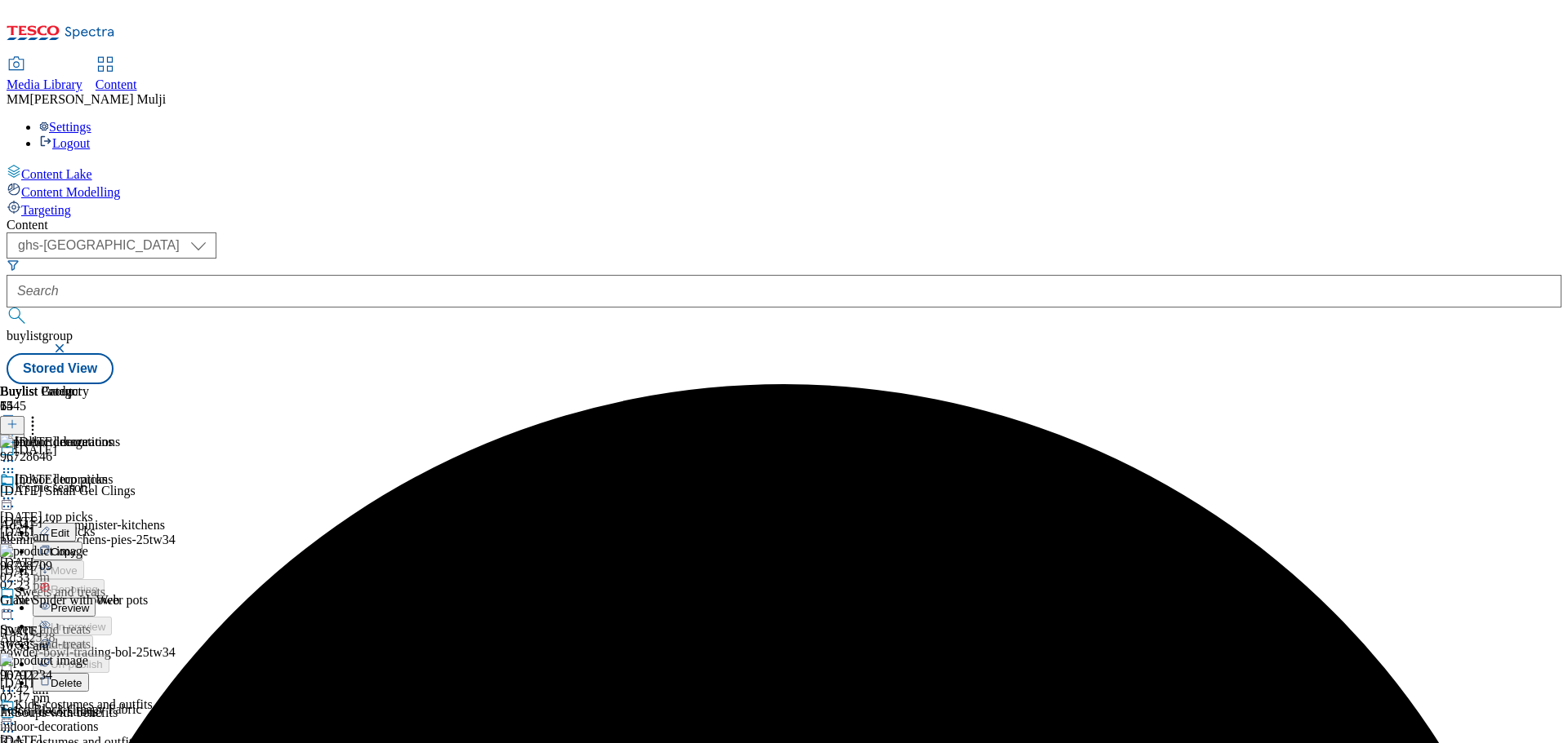
click at [89, 602] on span "Preview" at bounding box center [70, 608] width 38 height 12
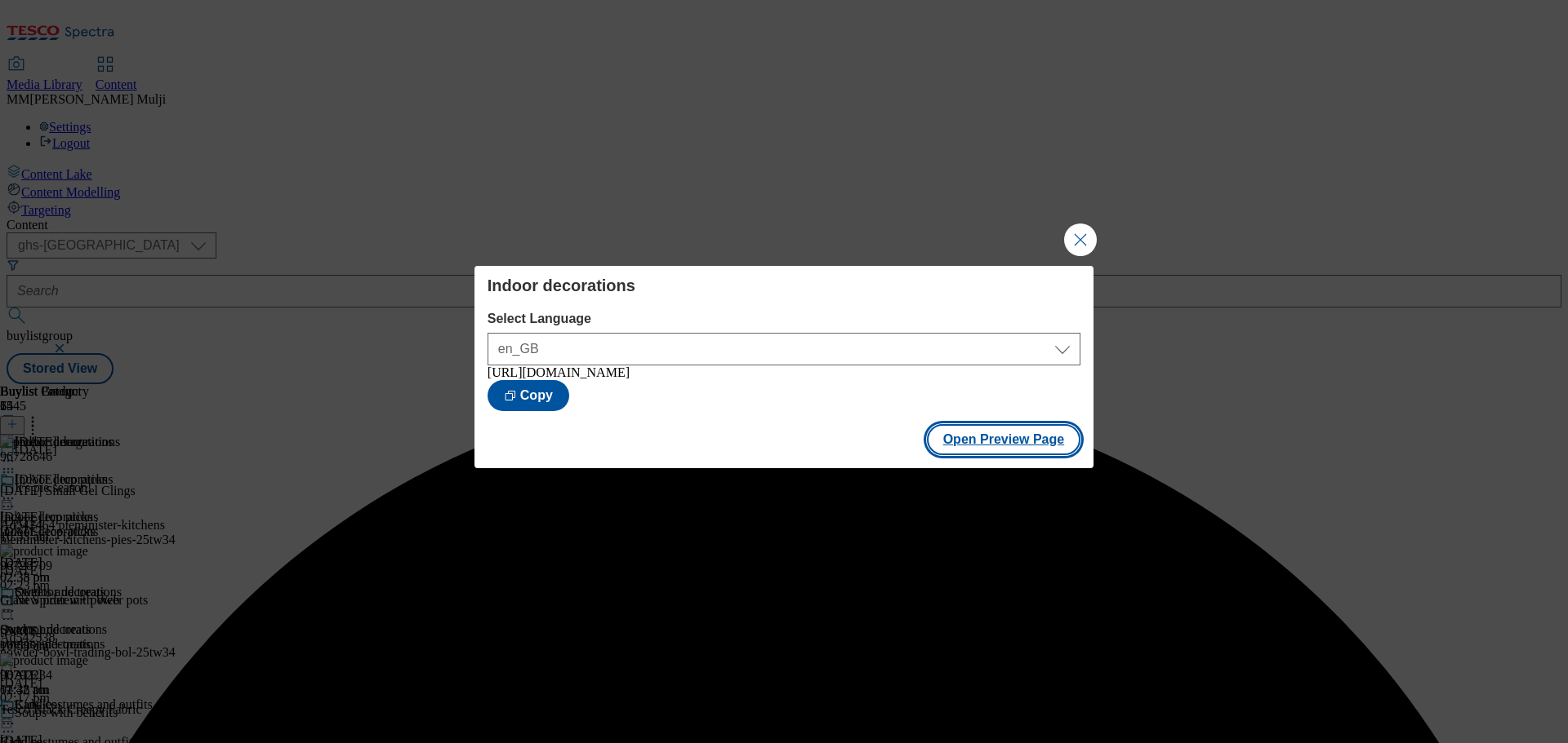
click at [967, 441] on button "Open Preview Page" at bounding box center [1004, 439] width 154 height 31
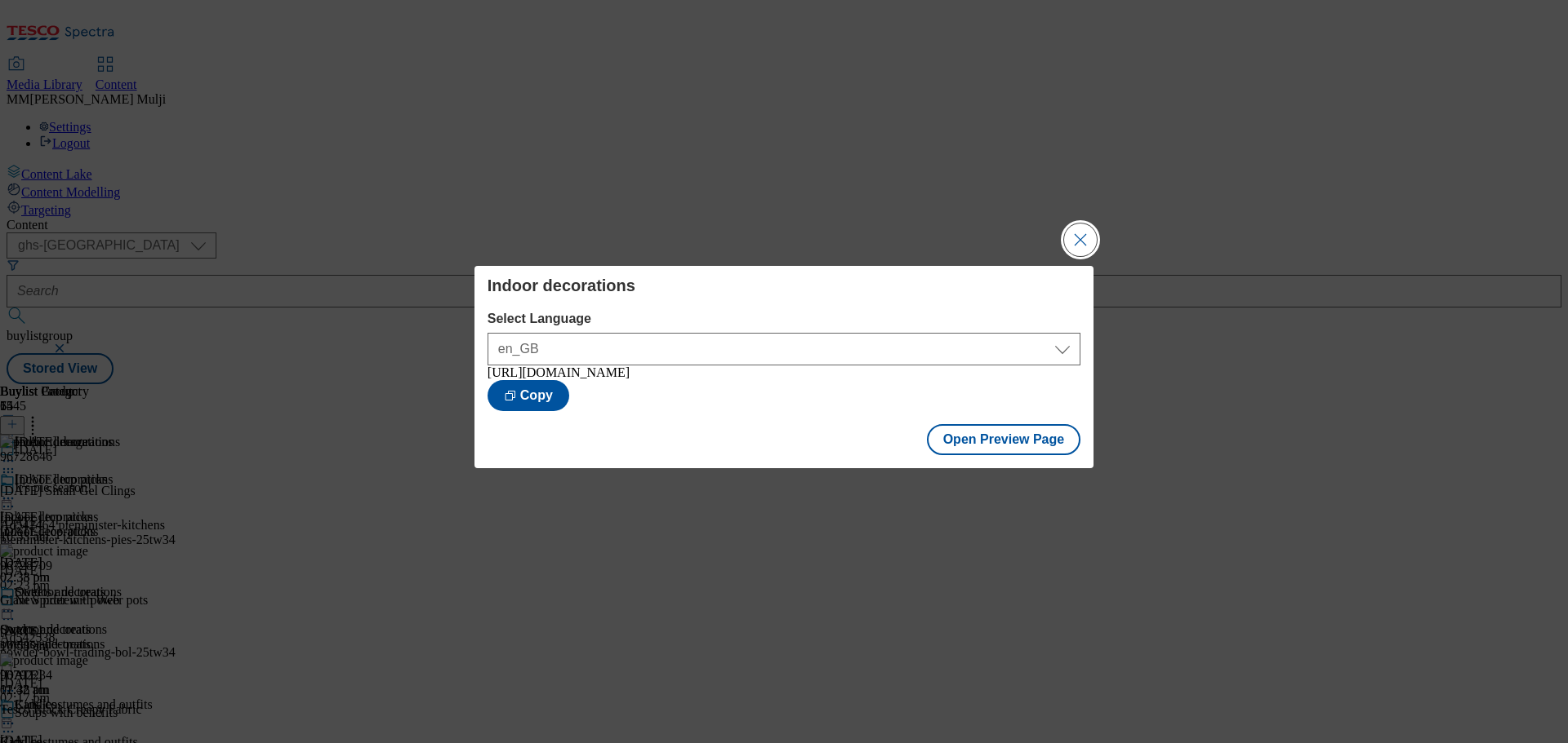
click at [1071, 228] on button "Close Modal" at bounding box center [1080, 240] width 32 height 32
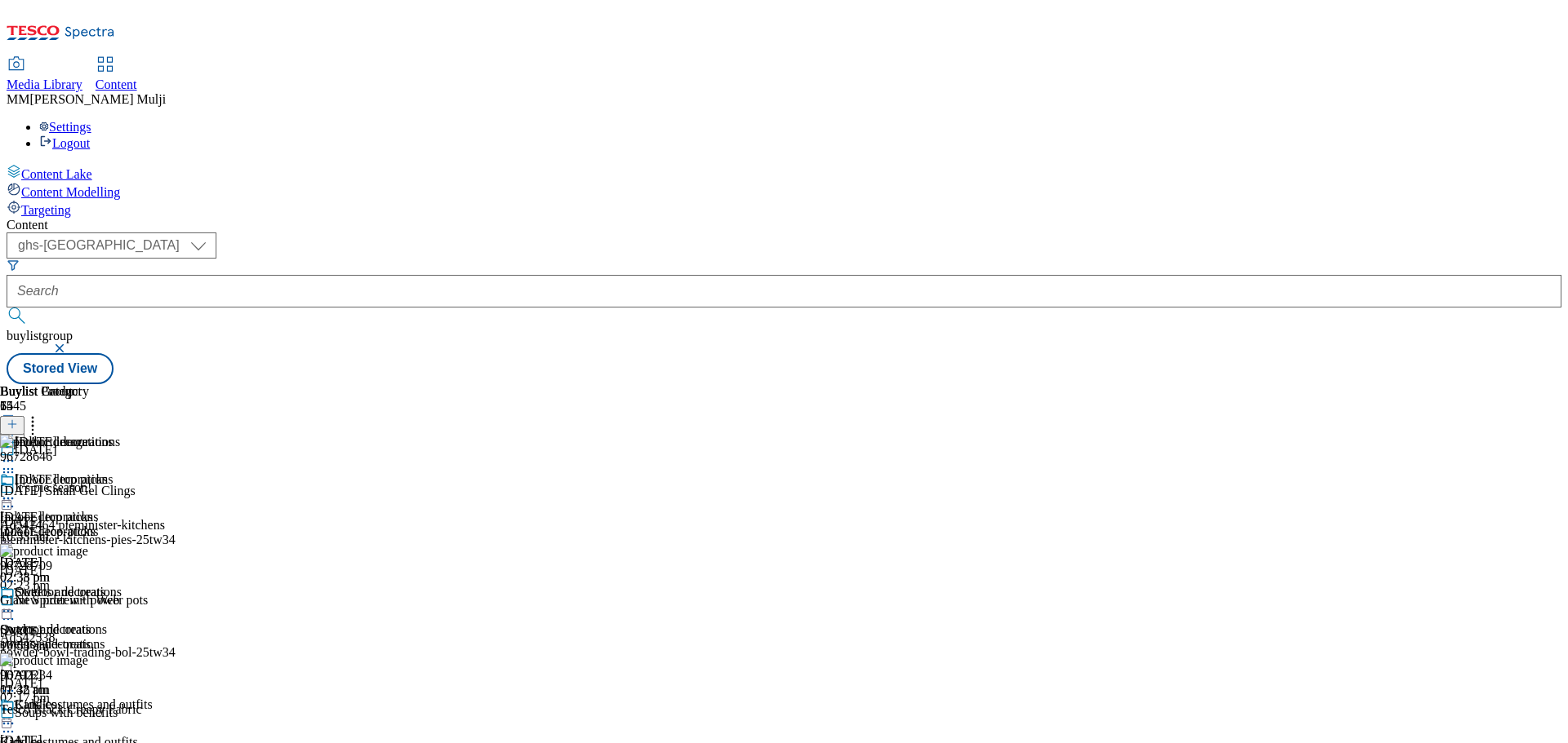
click at [16, 491] on icon at bounding box center [8, 498] width 16 height 16
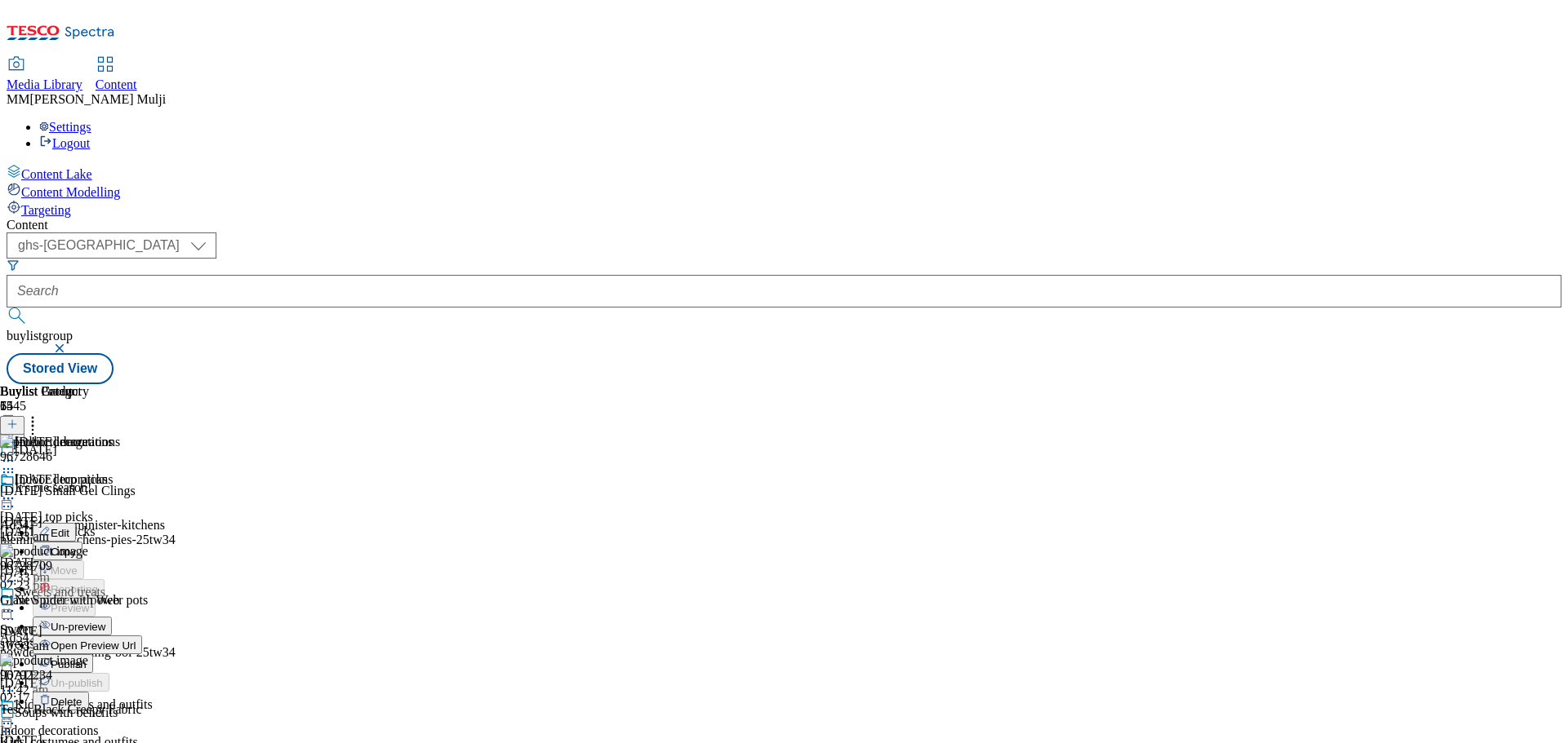
click at [106, 621] on span "Un-preview" at bounding box center [77, 627] width 54 height 12
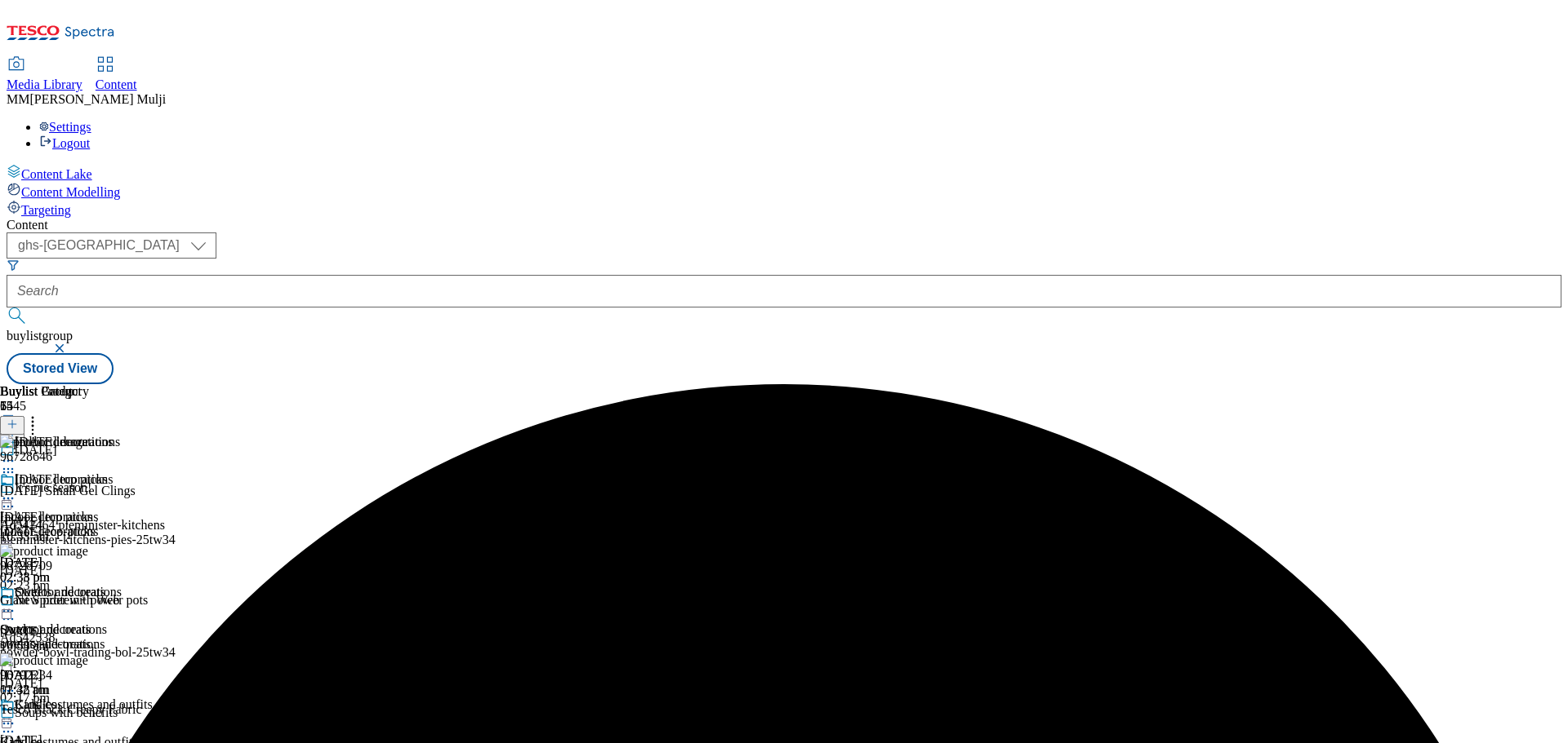
click at [41, 413] on icon at bounding box center [32, 421] width 16 height 16
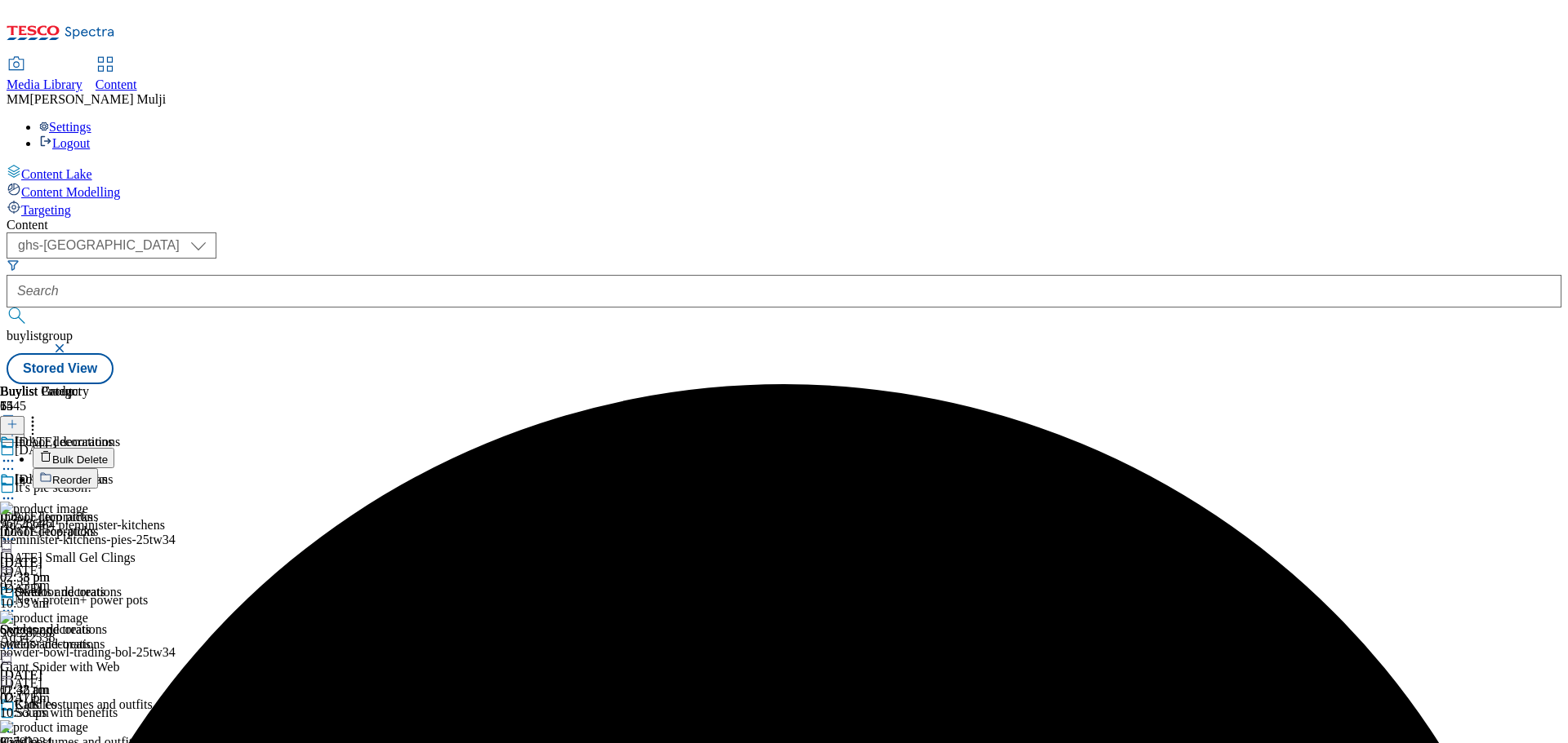
click at [98, 469] on button "Reorder" at bounding box center [65, 478] width 66 height 20
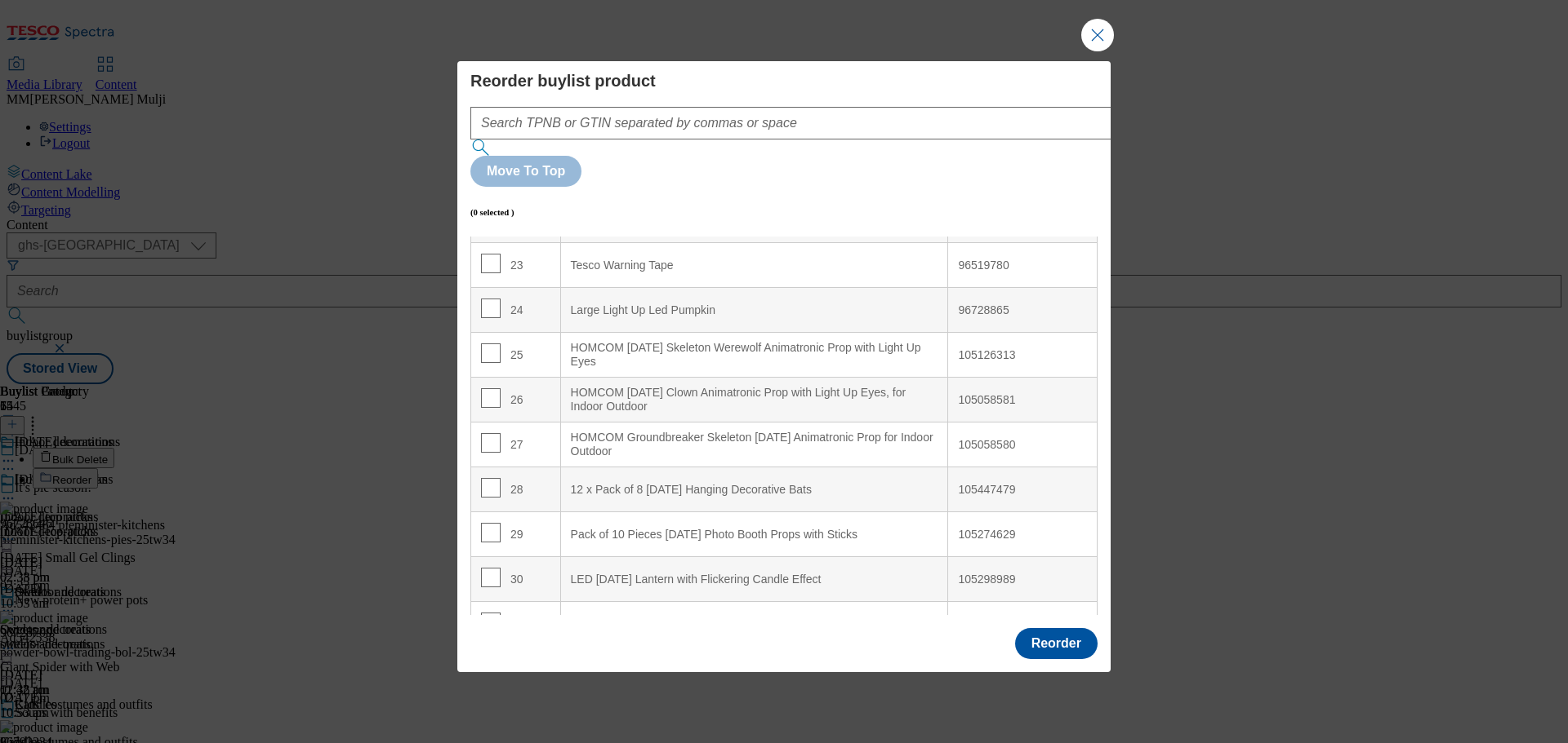
scroll to position [1061, 0]
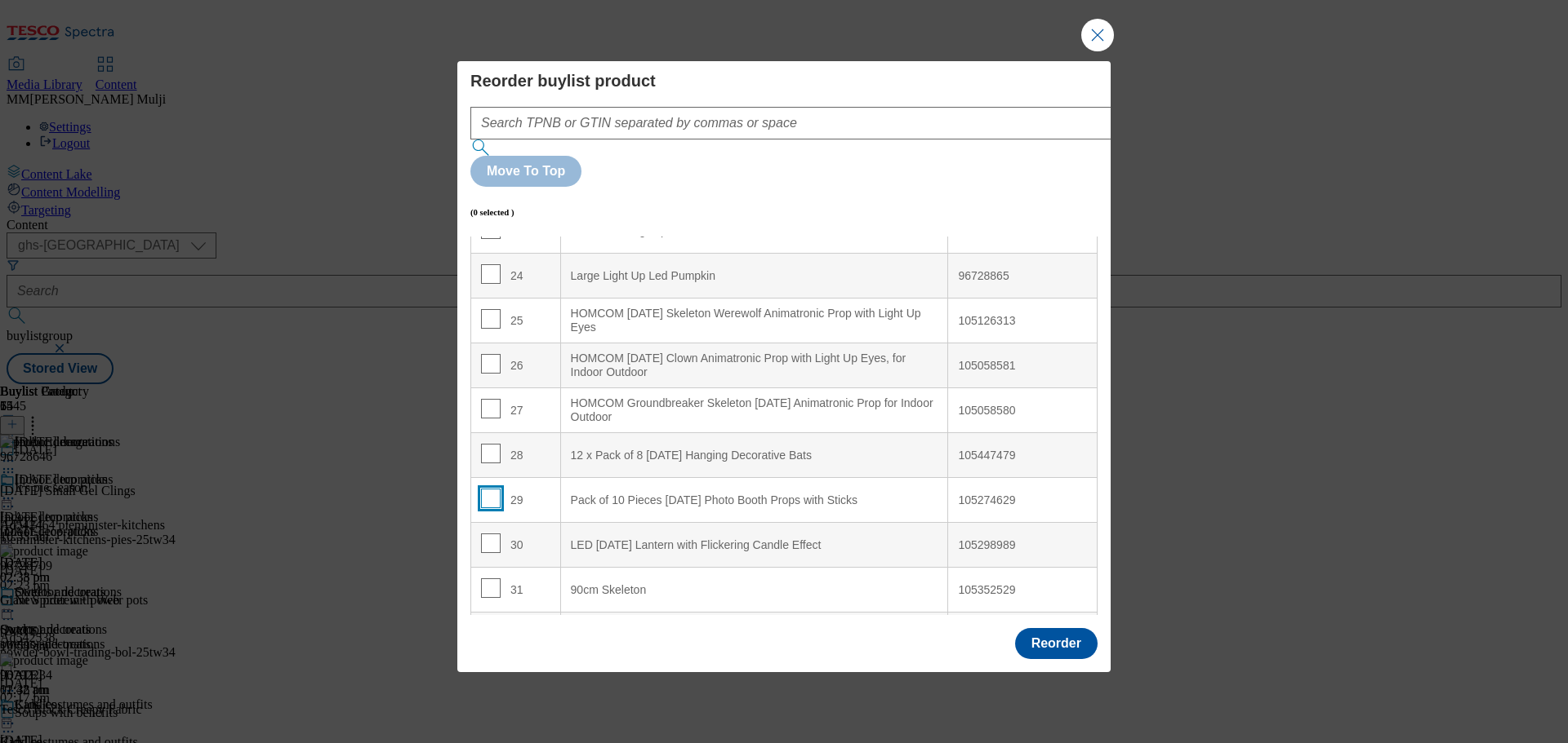
click at [493, 489] on input "Modal" at bounding box center [491, 498] width 20 height 20
checkbox input "true"
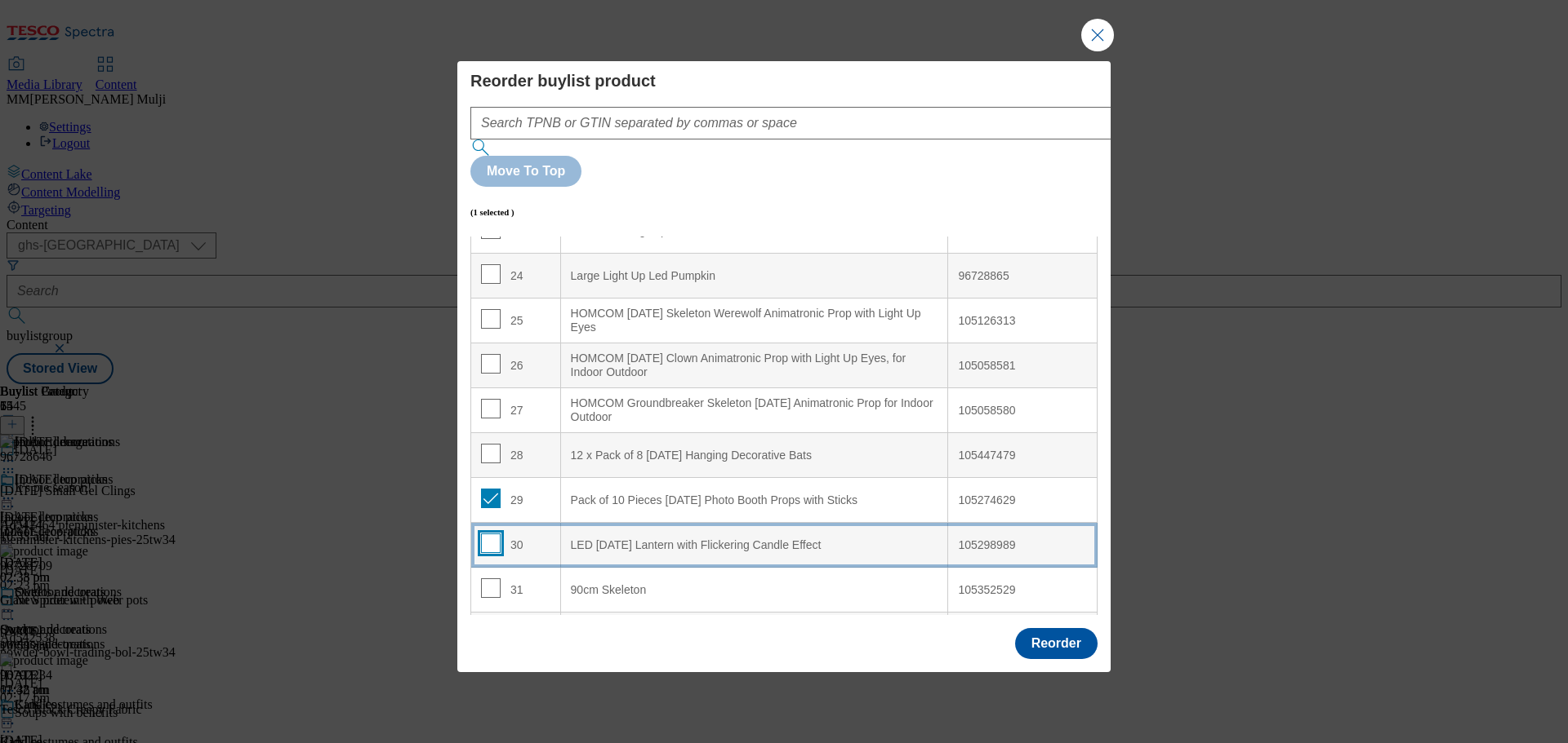
click at [488, 533] on input "Modal" at bounding box center [491, 543] width 20 height 20
checkbox input "true"
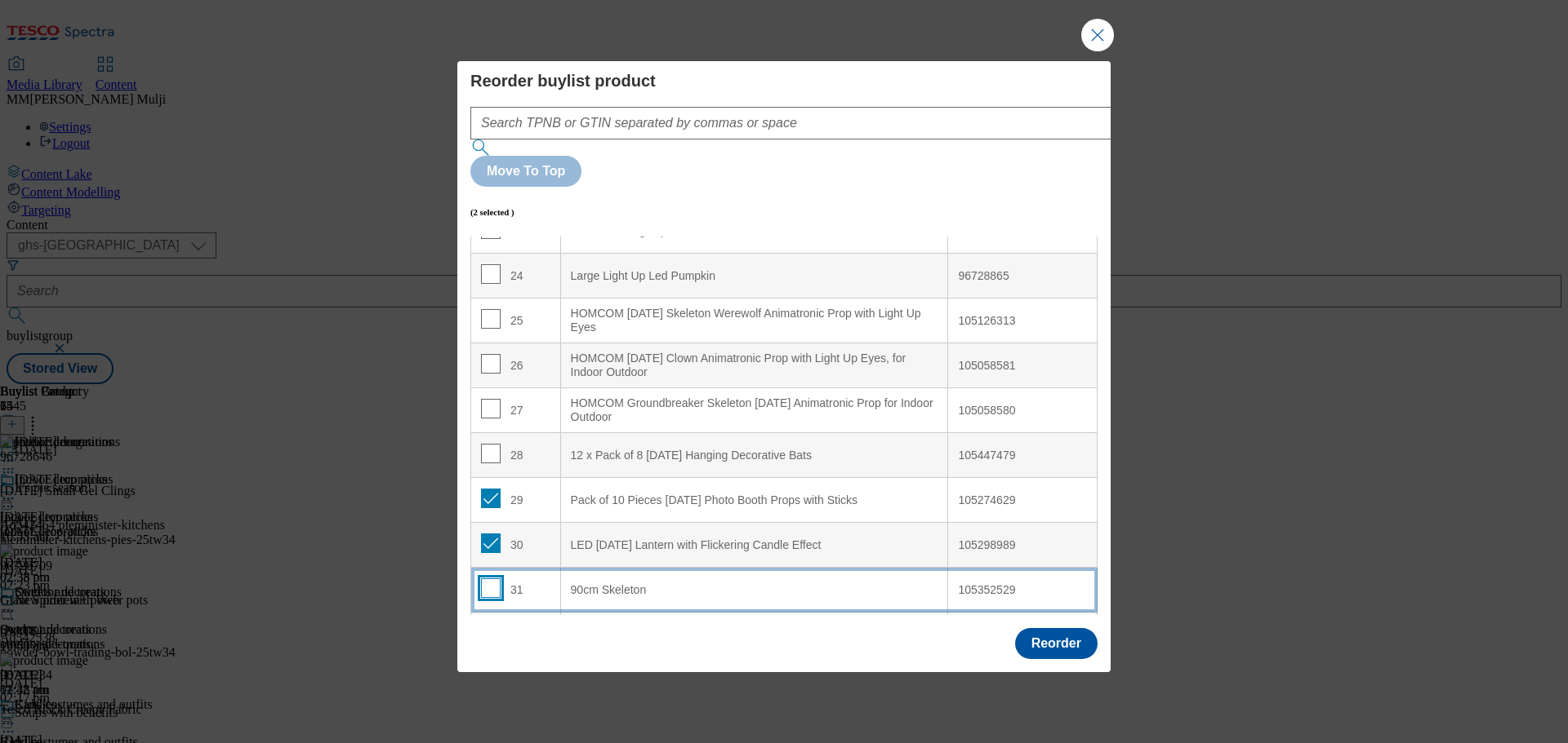
click at [489, 578] on input "Modal" at bounding box center [491, 588] width 20 height 20
checkbox input "true"
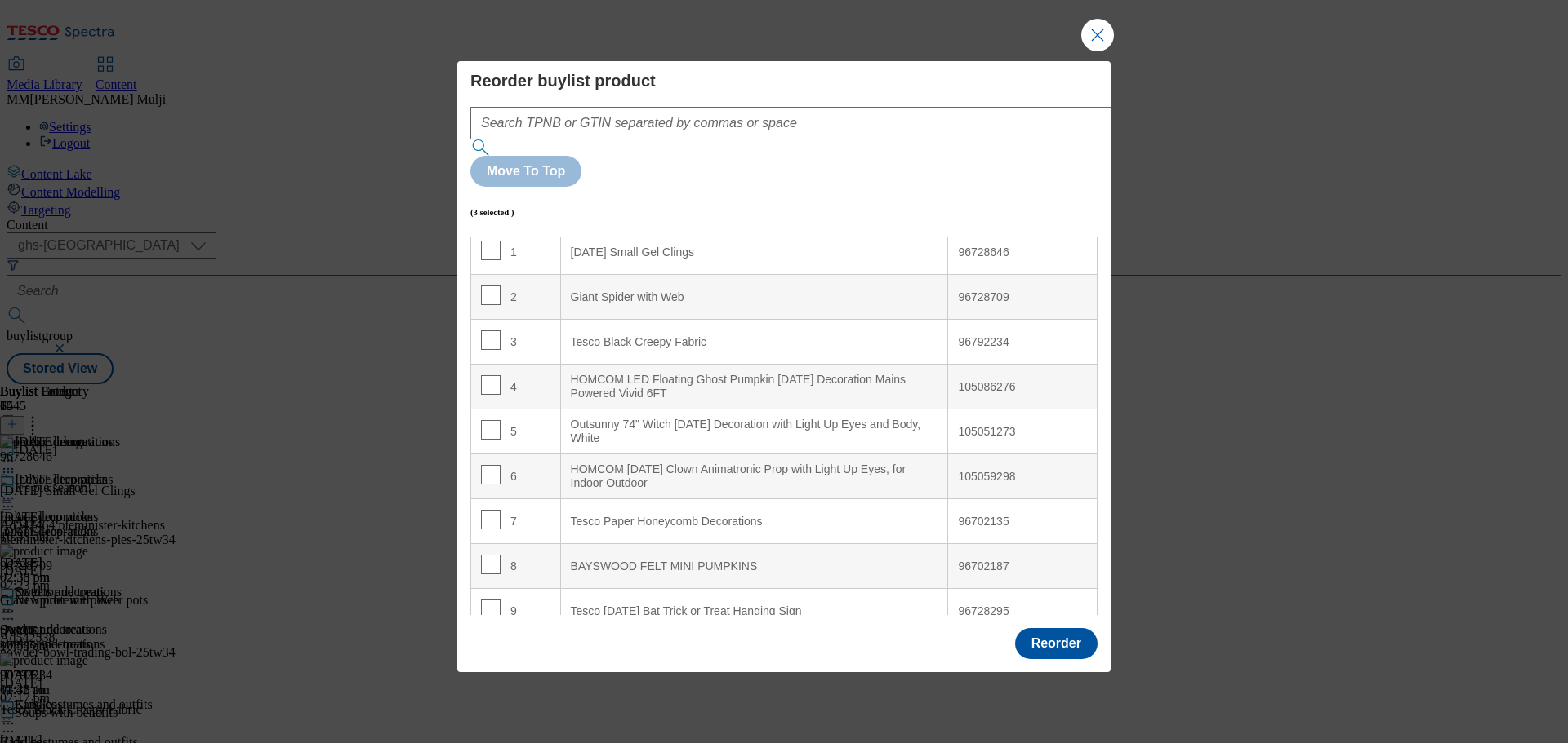
scroll to position [82, 0]
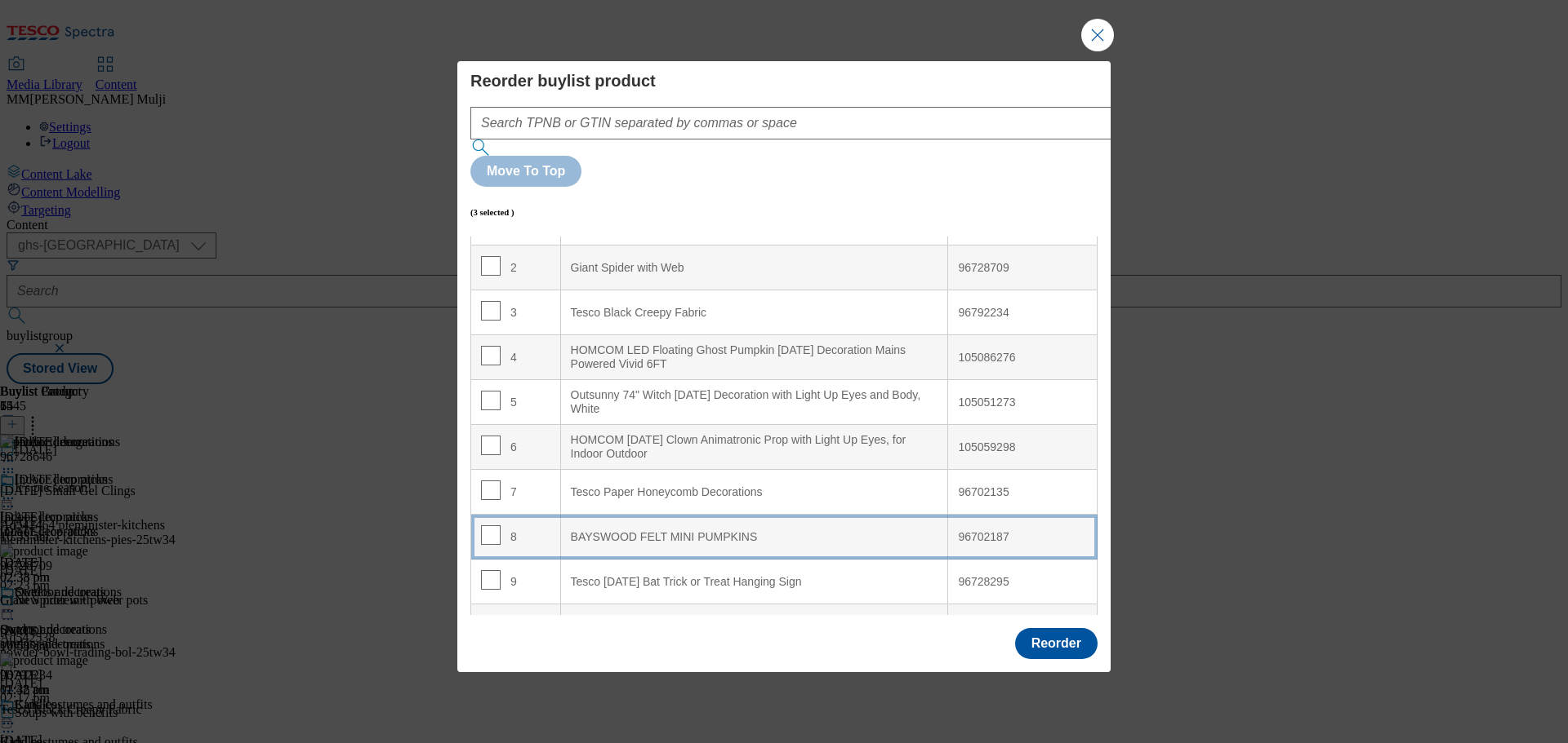
click at [630, 531] on div "BAYSWOOD FELT MINI PUMPKINS" at bounding box center [754, 537] width 367 height 14
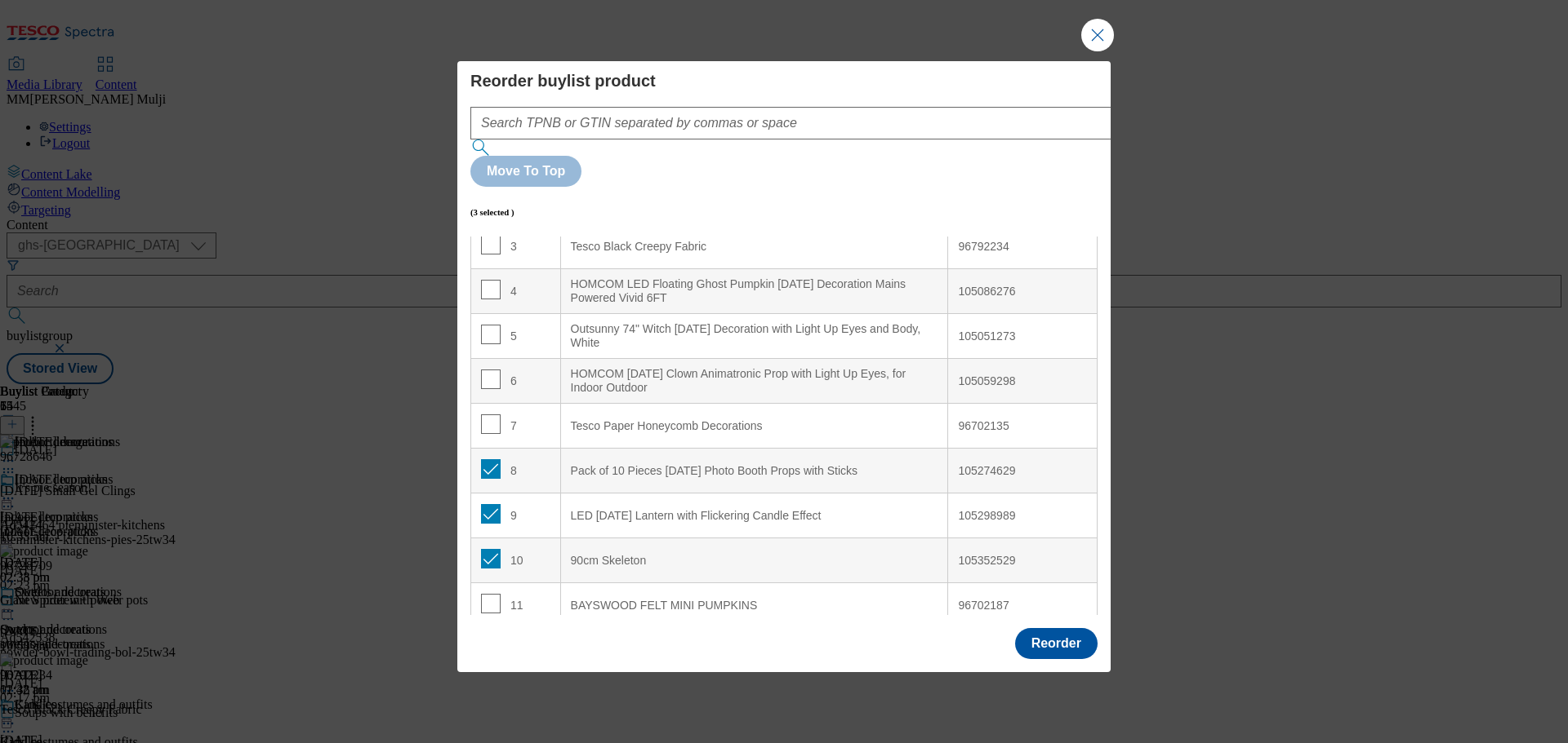
scroll to position [245, 0]
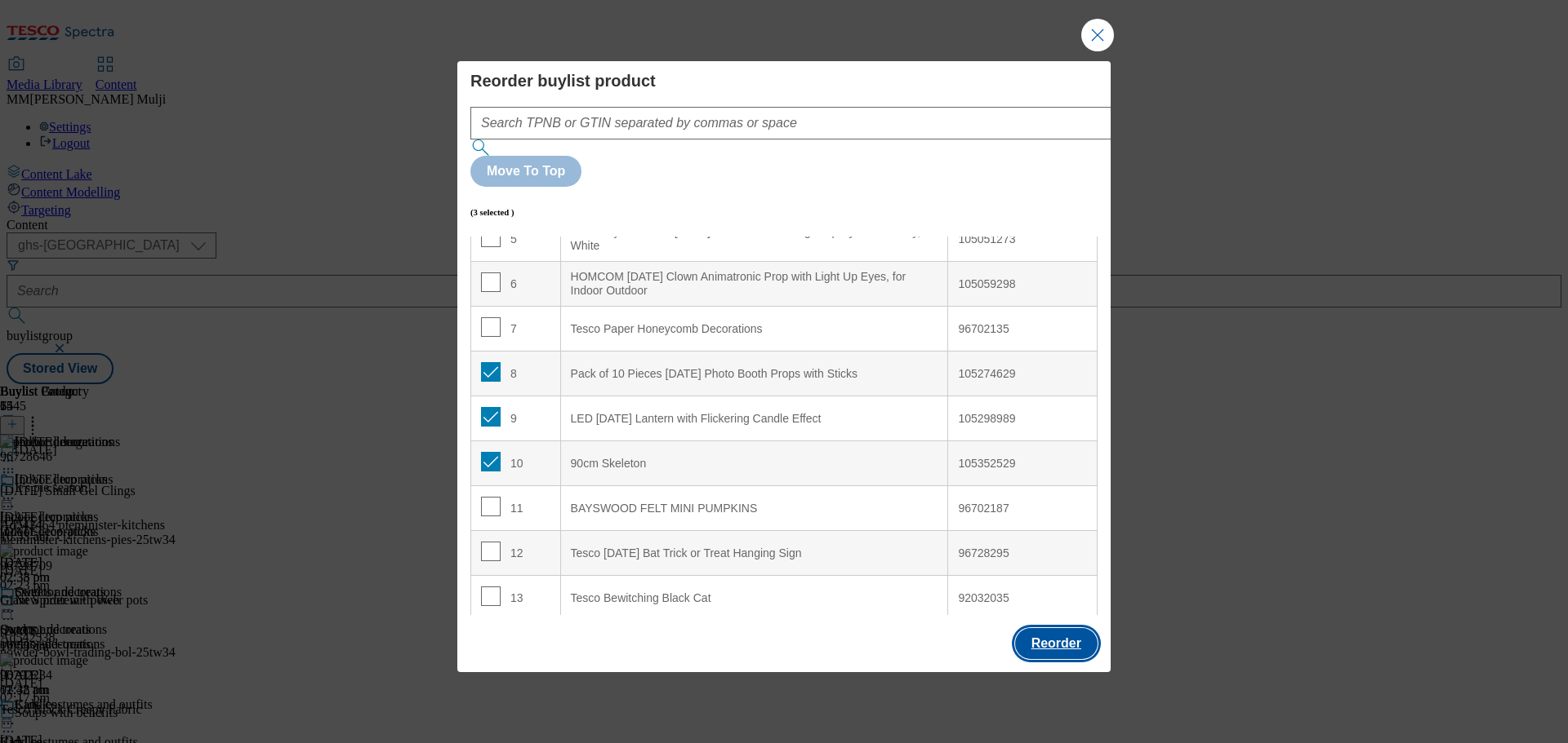
click at [1061, 629] on button "Reorder" at bounding box center [1056, 644] width 83 height 31
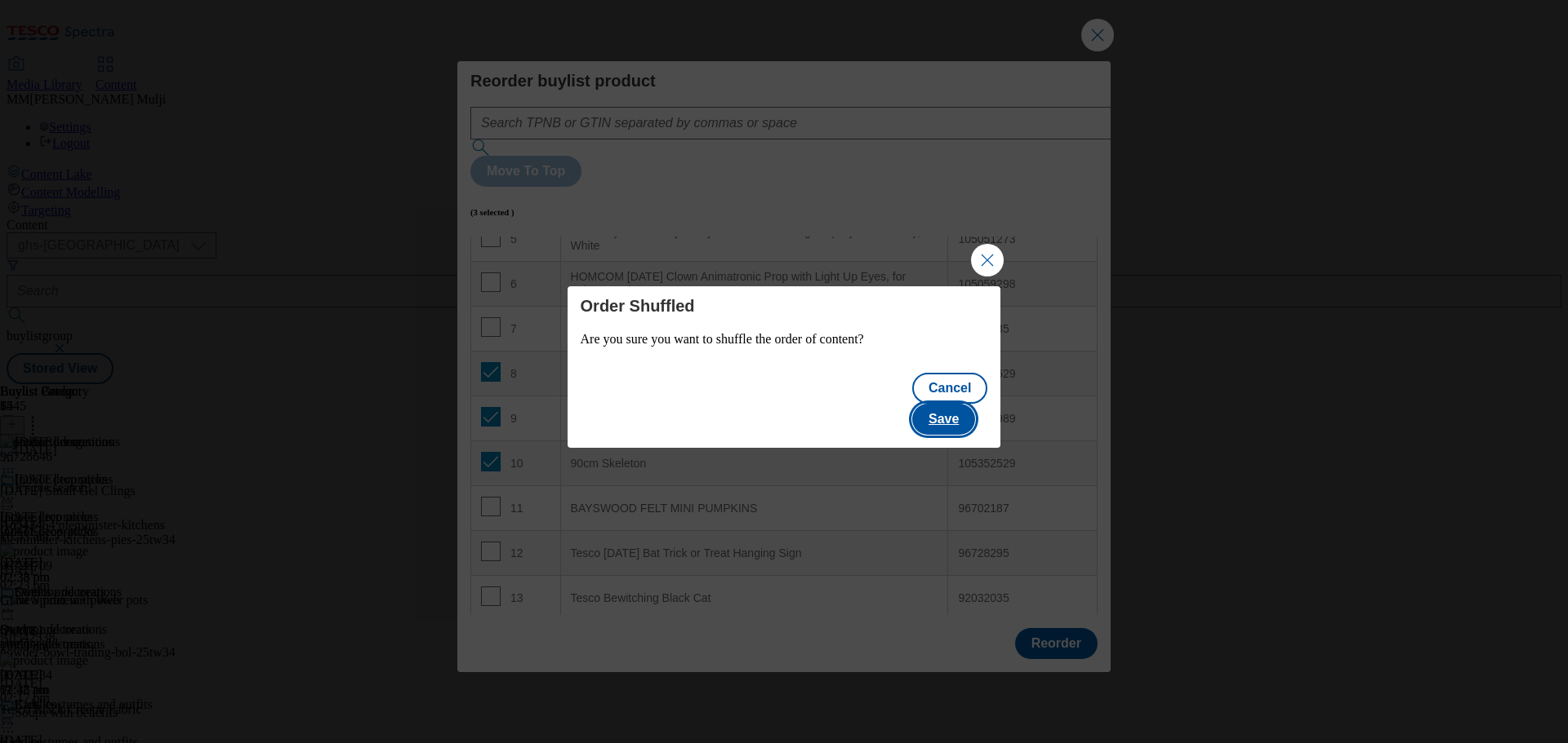
click at [963, 407] on button "Save" at bounding box center [944, 419] width 63 height 31
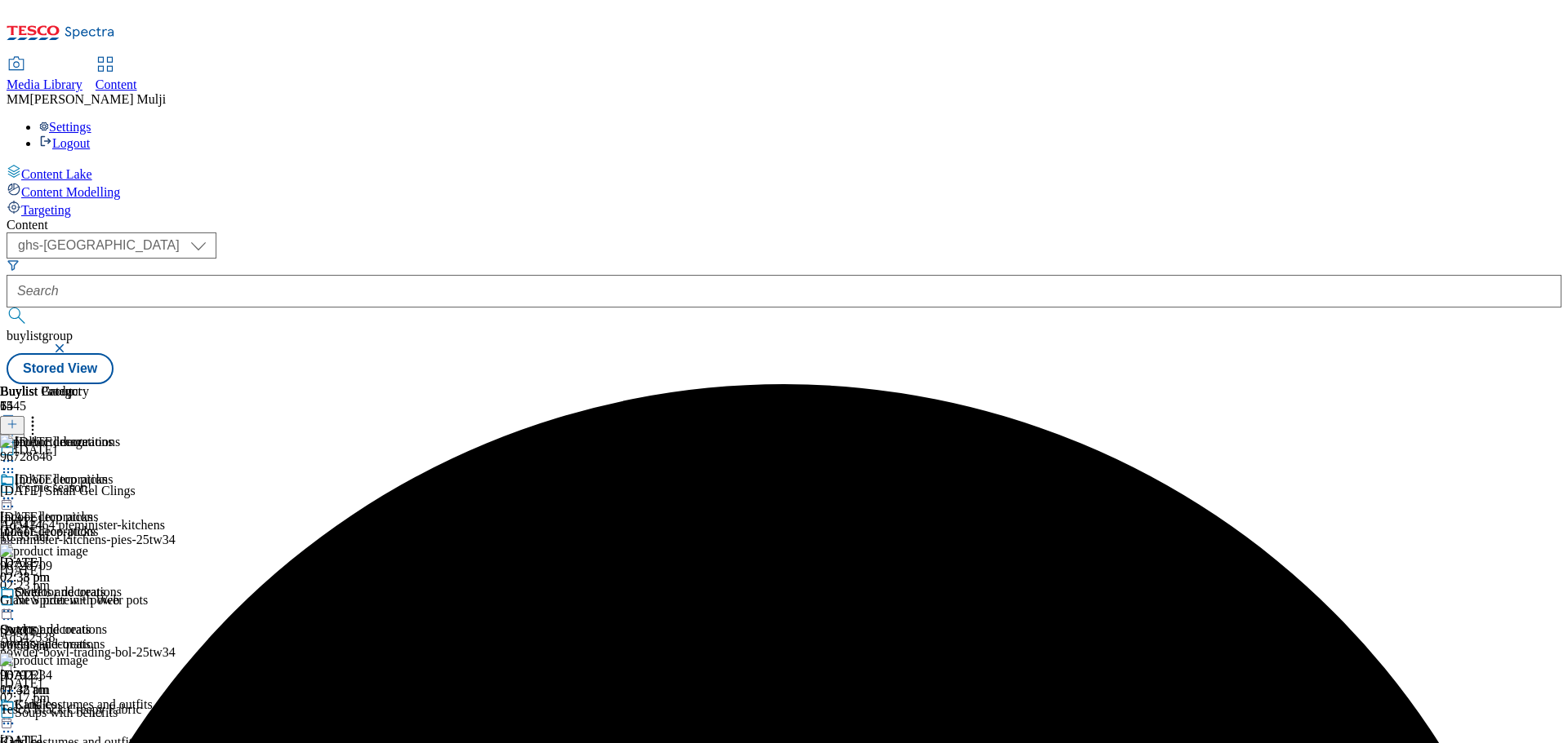
click at [16, 491] on icon at bounding box center [8, 498] width 16 height 16
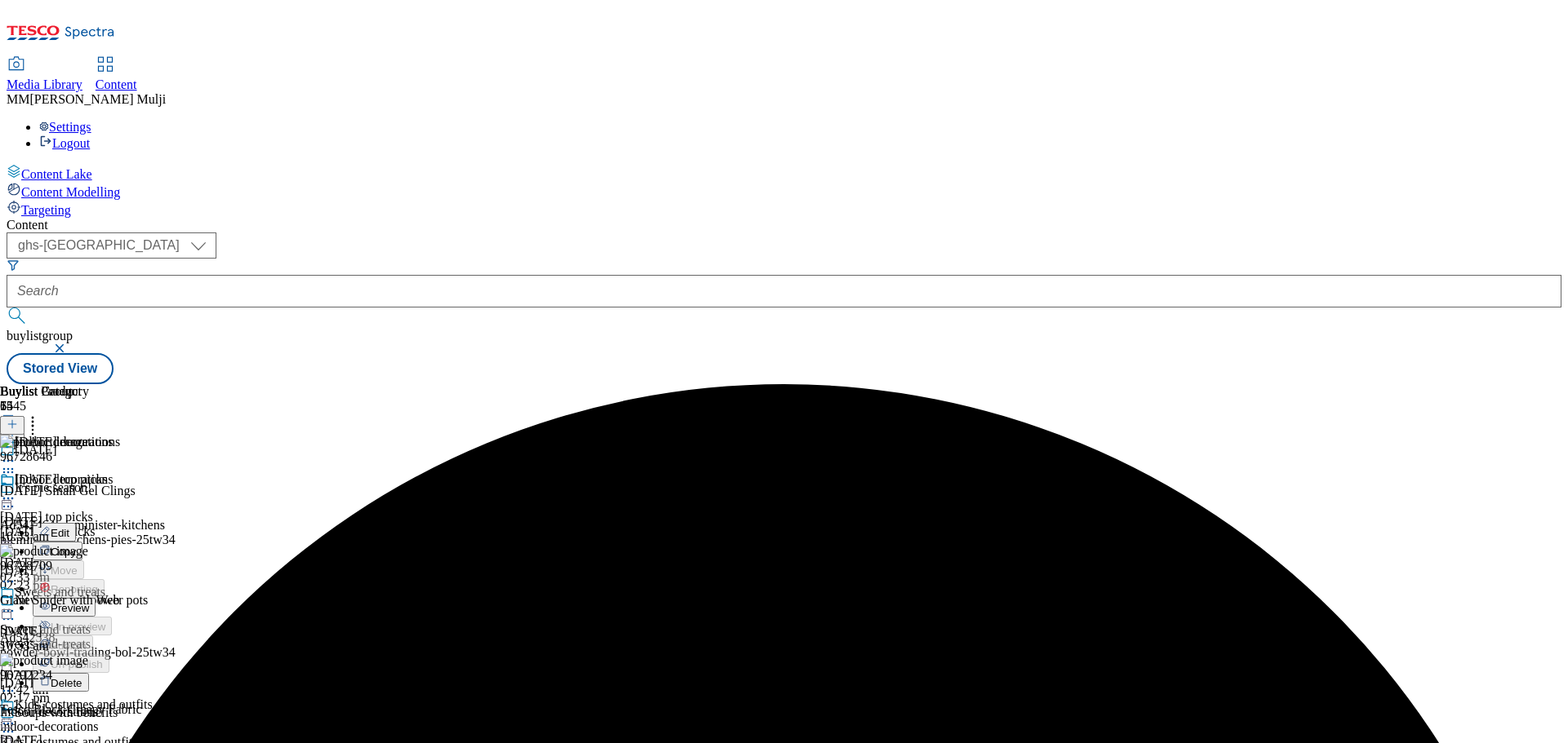
click at [89, 602] on span "Preview" at bounding box center [70, 608] width 38 height 12
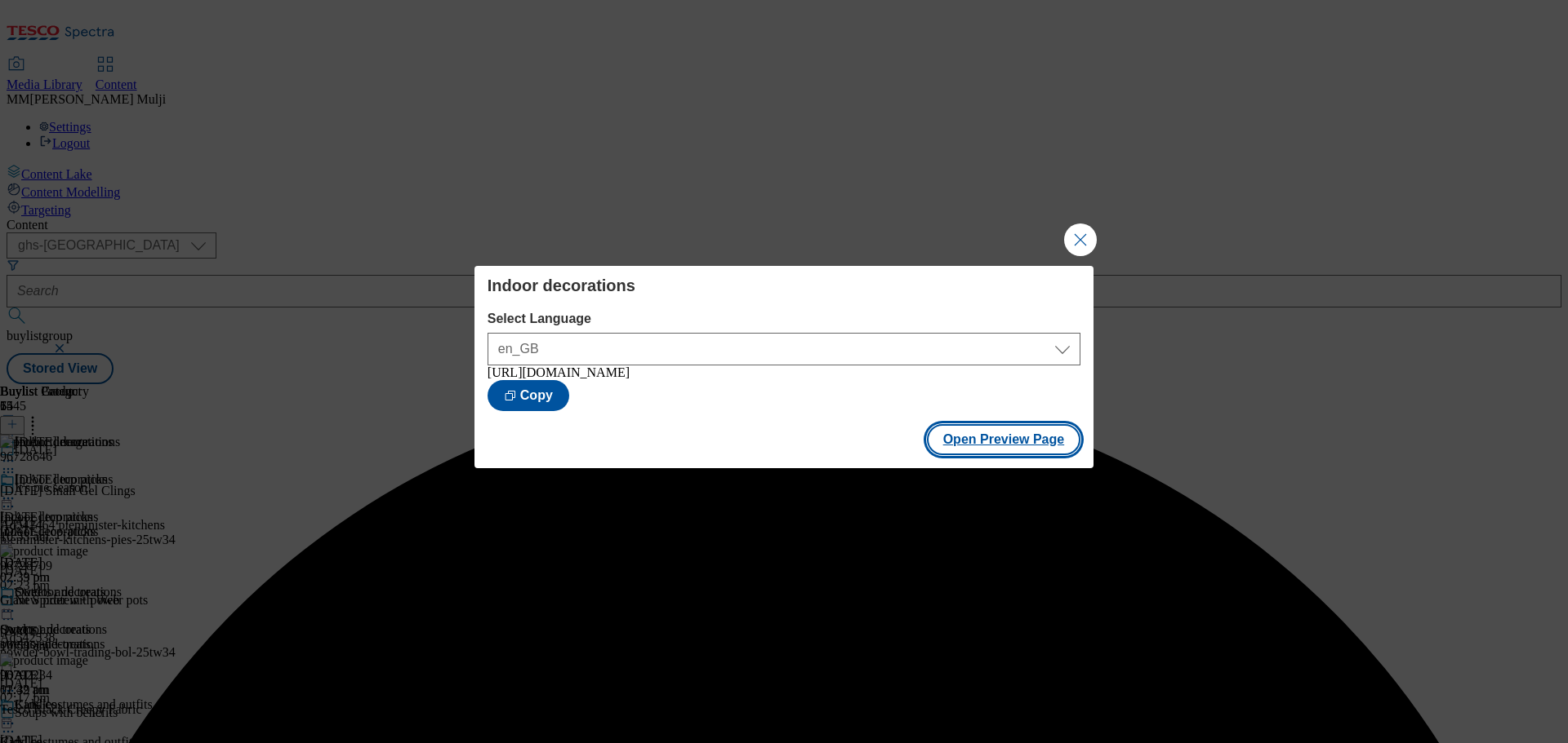
click at [991, 441] on button "Open Preview Page" at bounding box center [1004, 439] width 154 height 31
click at [1080, 236] on button "Close Modal" at bounding box center [1080, 240] width 32 height 32
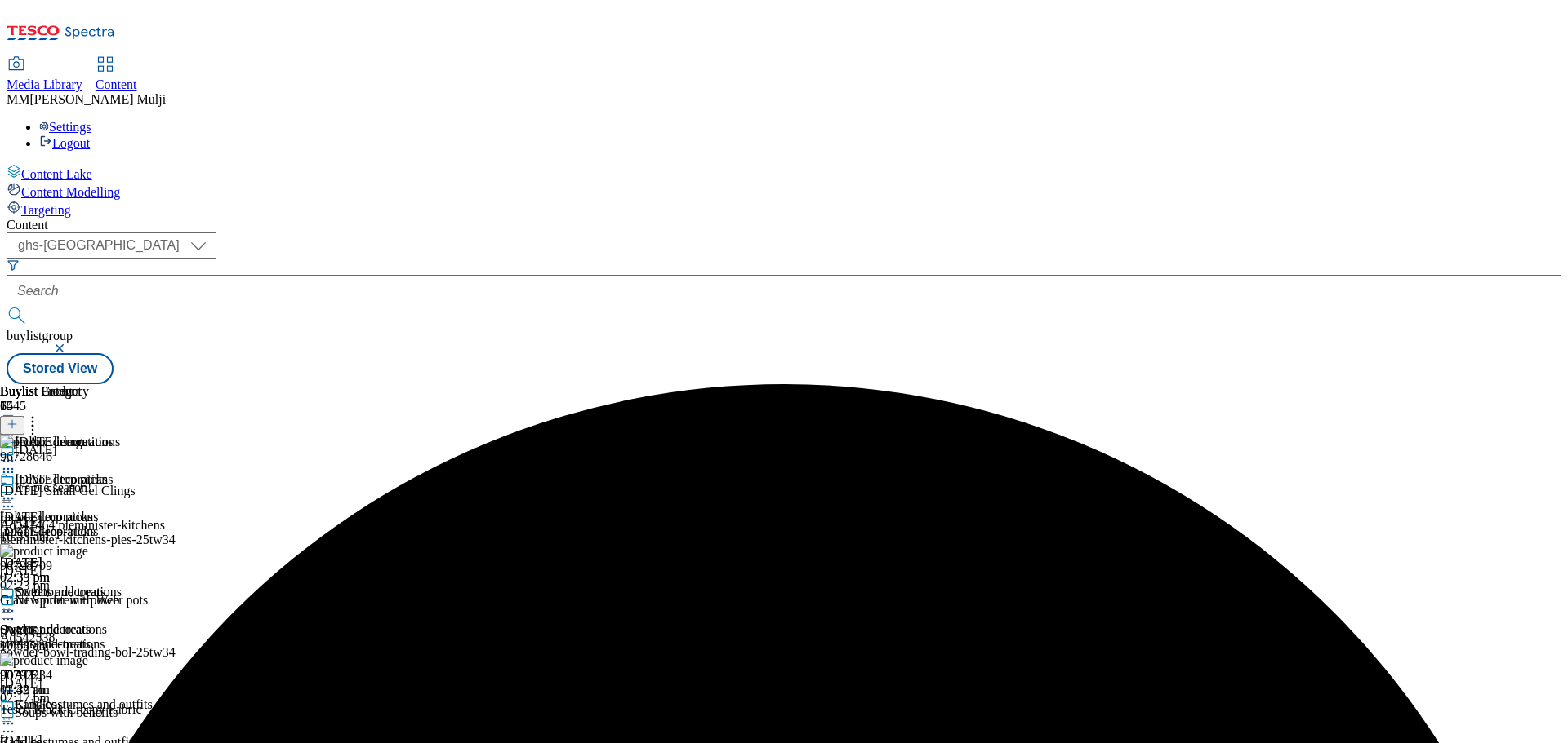
click at [16, 491] on icon at bounding box center [8, 498] width 16 height 16
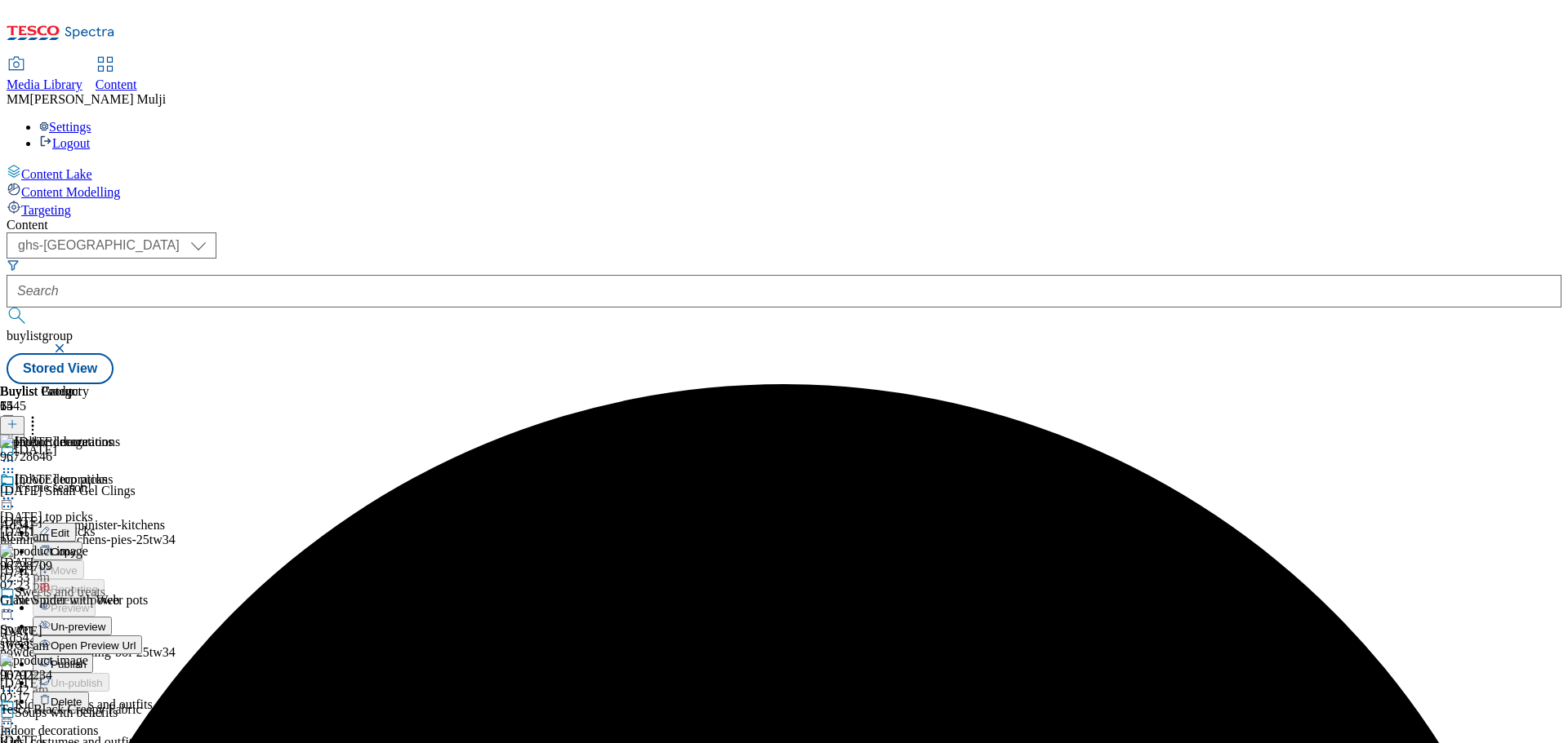
click at [87, 658] on span "Publish" at bounding box center [69, 664] width 36 height 12
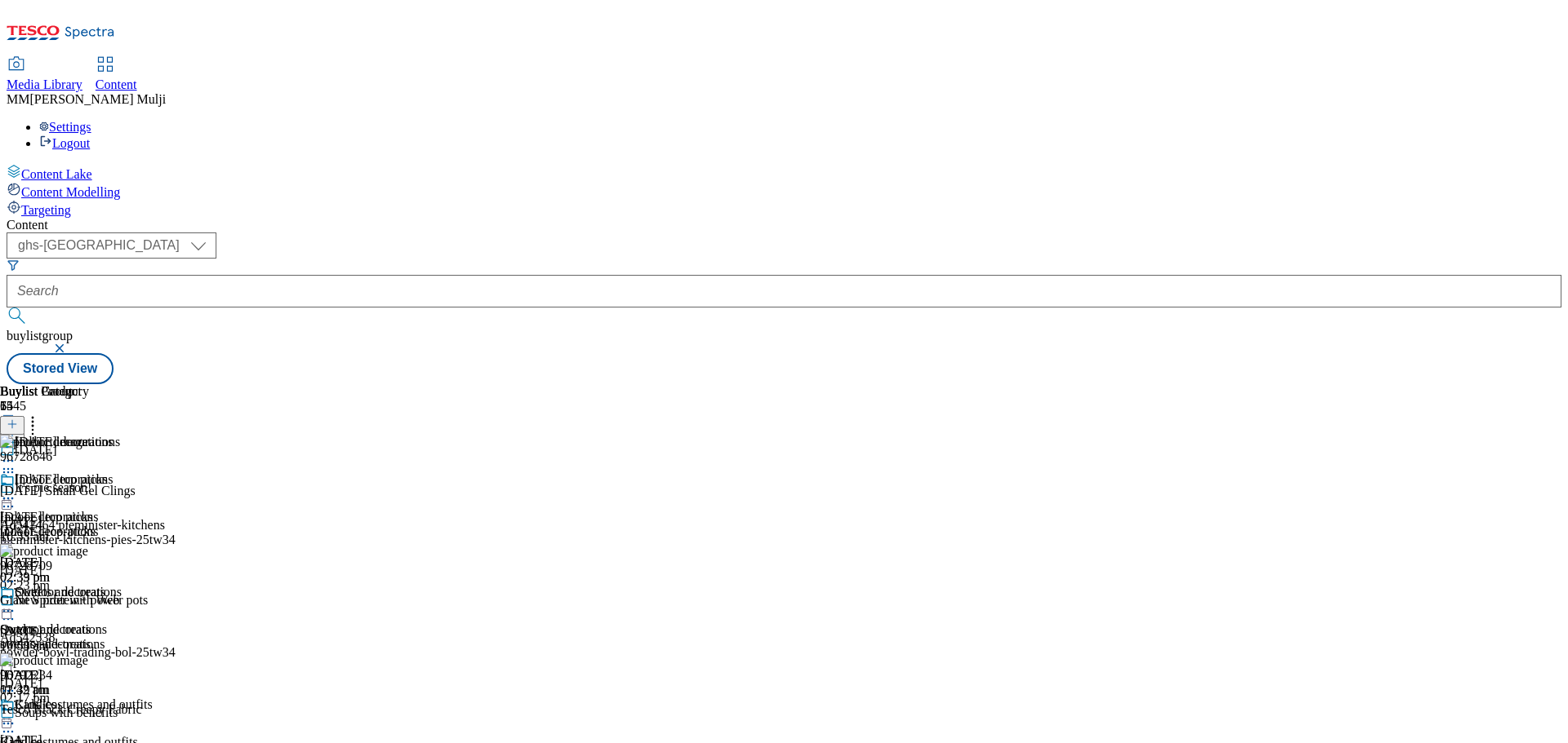
click at [122, 637] on div "outdoor-decorations" at bounding box center [61, 644] width 122 height 14
click at [41, 413] on icon at bounding box center [32, 421] width 16 height 16
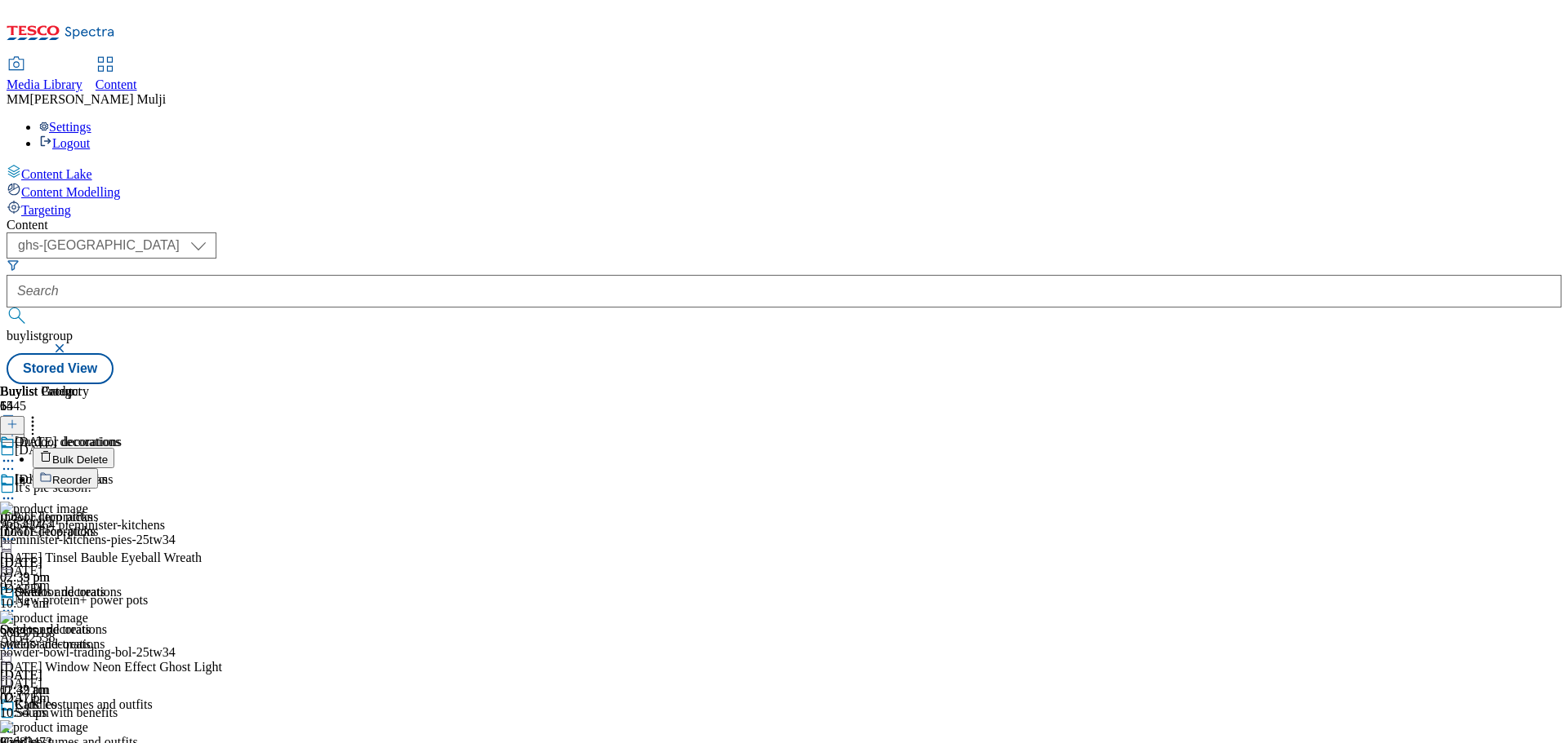
click at [98, 469] on button "Reorder" at bounding box center [65, 478] width 66 height 20
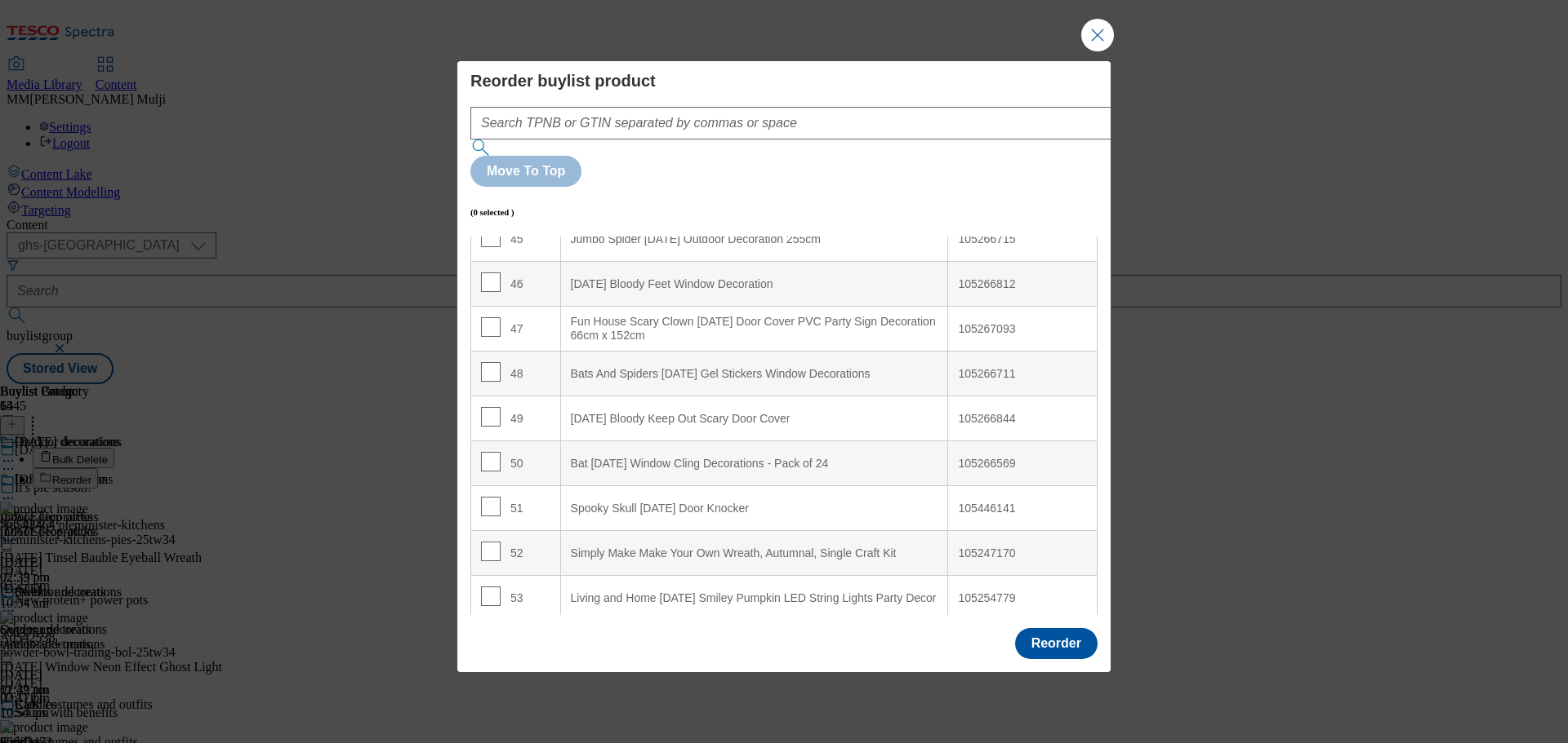
scroll to position [2203, 0]
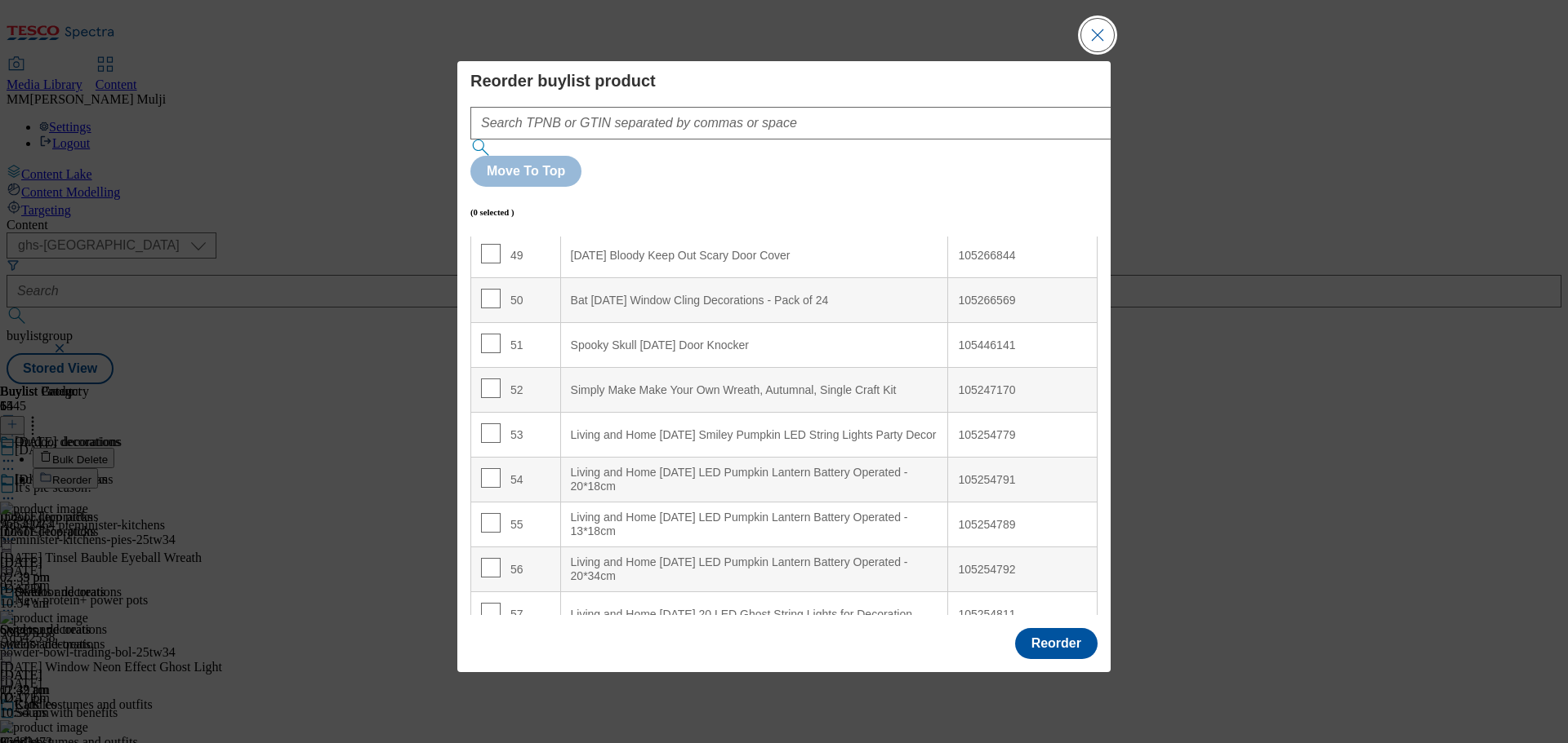
click at [1099, 51] on button "Close Modal" at bounding box center [1097, 35] width 32 height 32
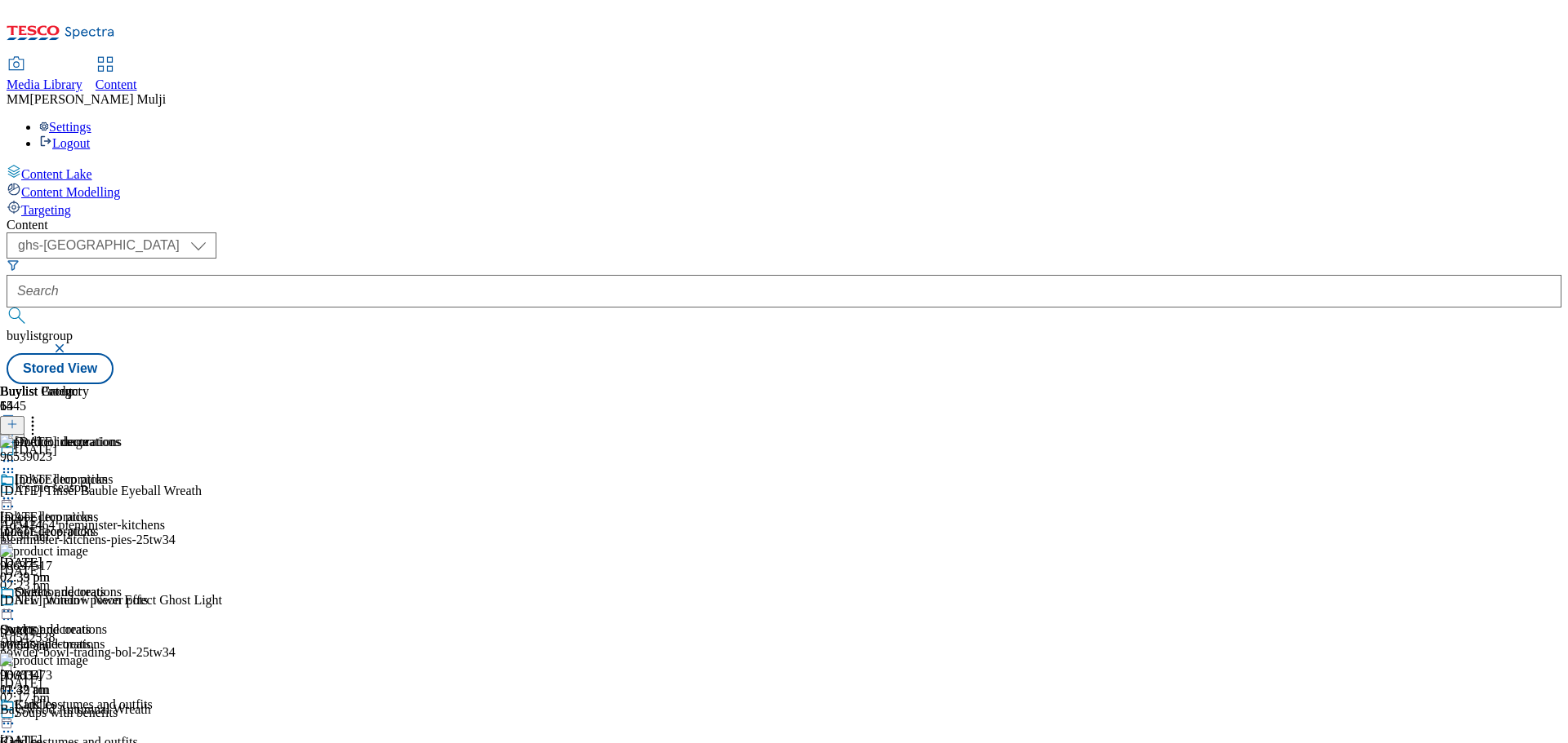
click at [16, 603] on icon at bounding box center [8, 611] width 16 height 16
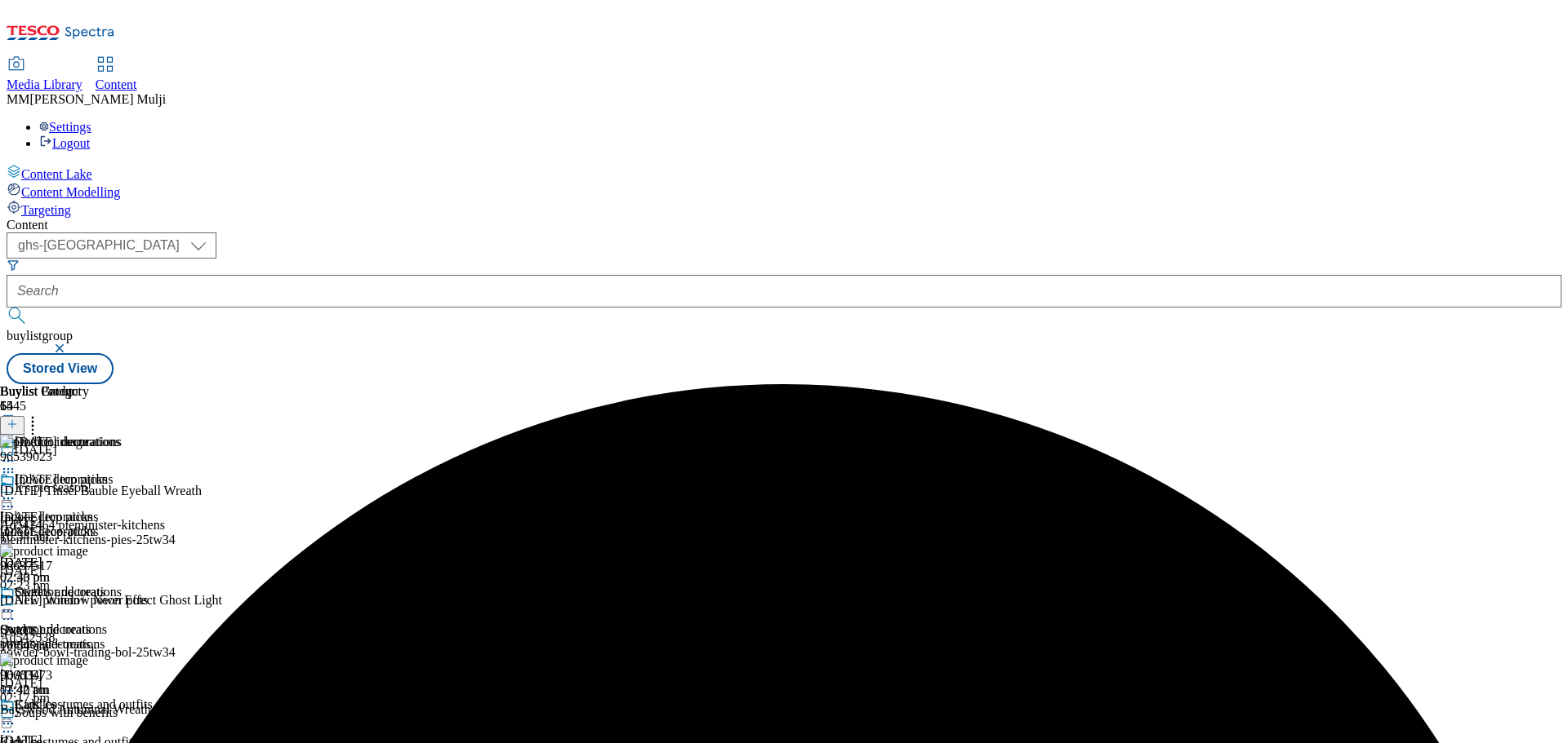
scroll to position [0, 0]
click at [16, 603] on icon at bounding box center [8, 611] width 16 height 16
click at [106, 733] on span "Un-preview" at bounding box center [77, 739] width 54 height 12
click at [16, 603] on icon at bounding box center [8, 611] width 16 height 16
click at [89, 714] on span "Preview" at bounding box center [70, 720] width 38 height 12
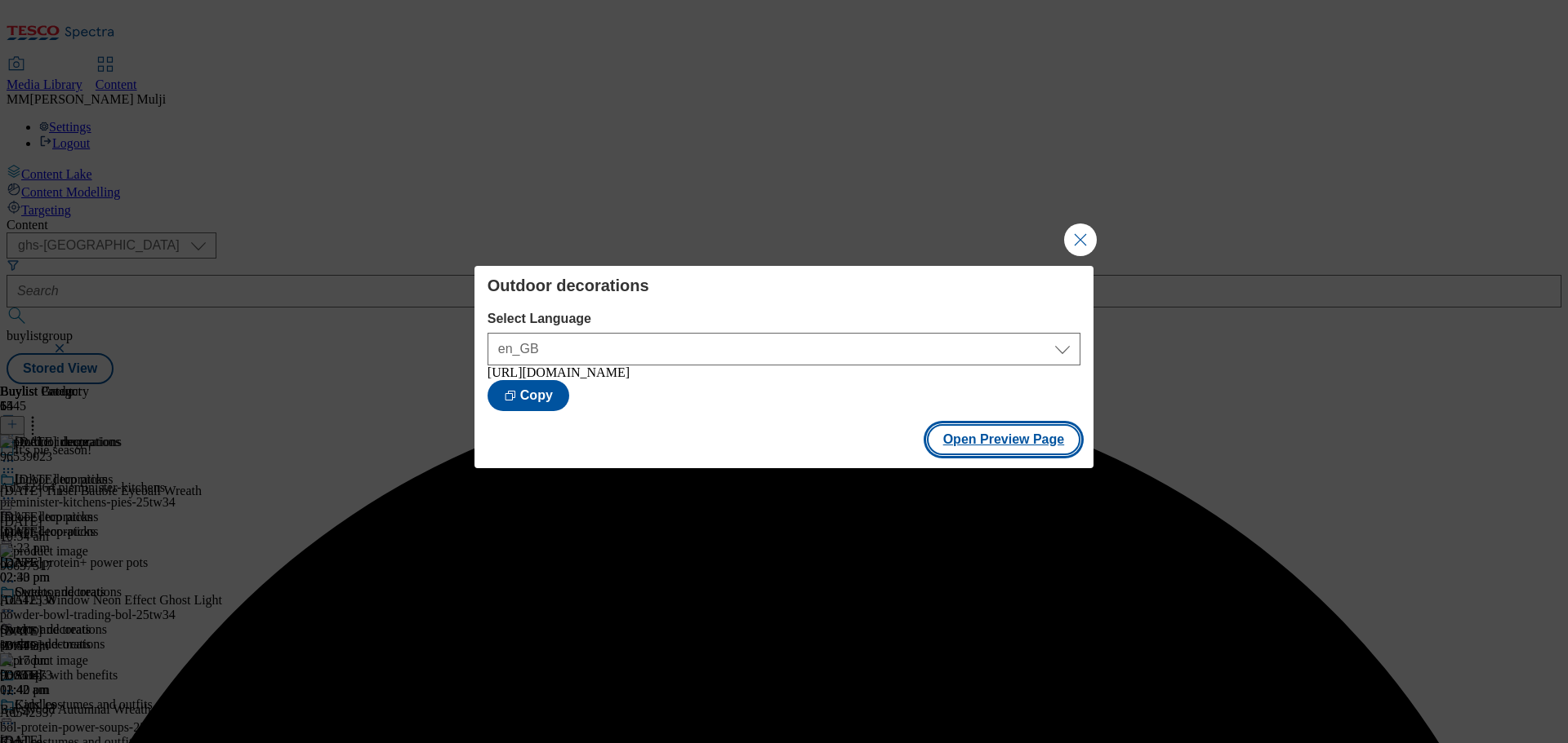
click at [963, 444] on button "Open Preview Page" at bounding box center [1004, 439] width 154 height 31
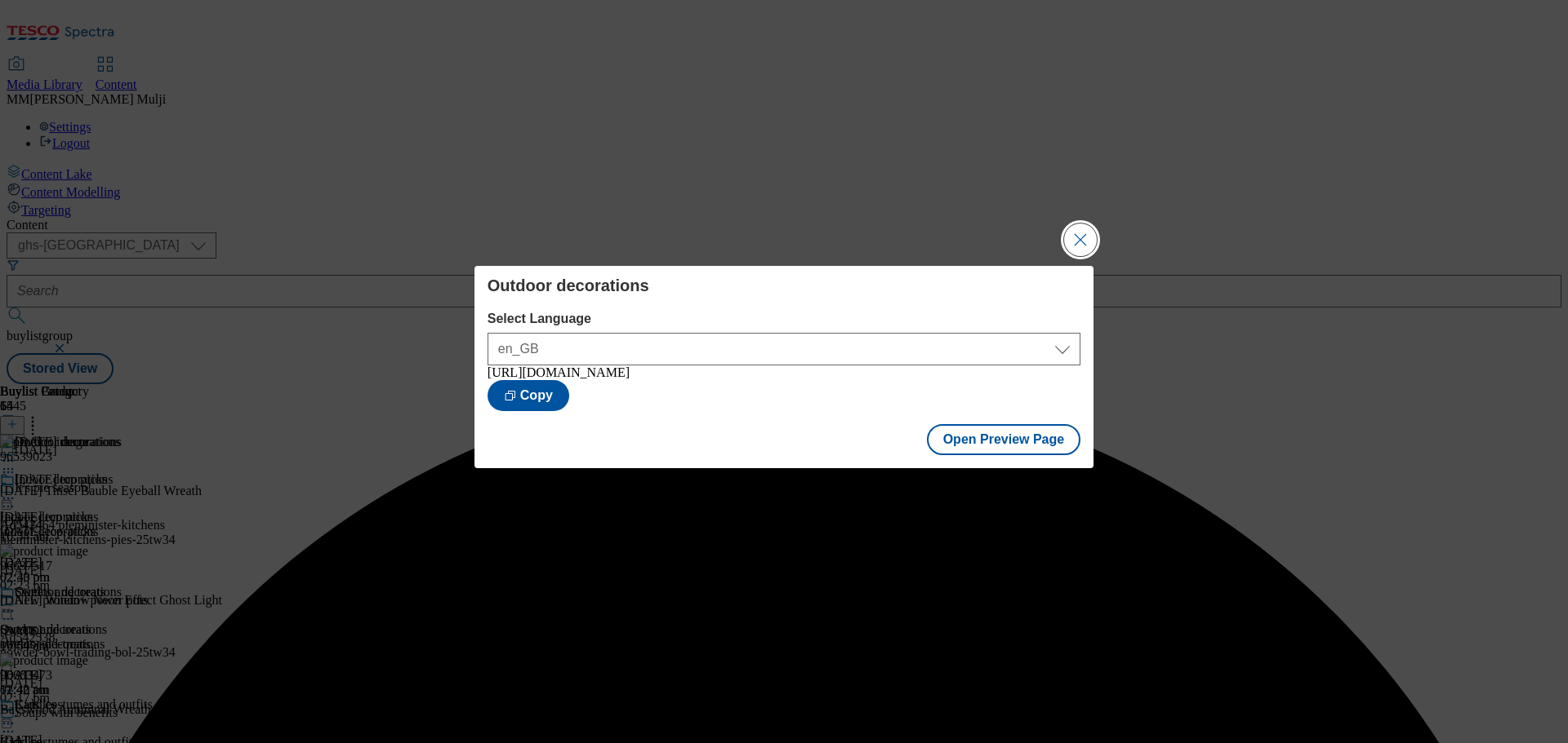
click at [1089, 231] on button "Close Modal" at bounding box center [1080, 240] width 32 height 32
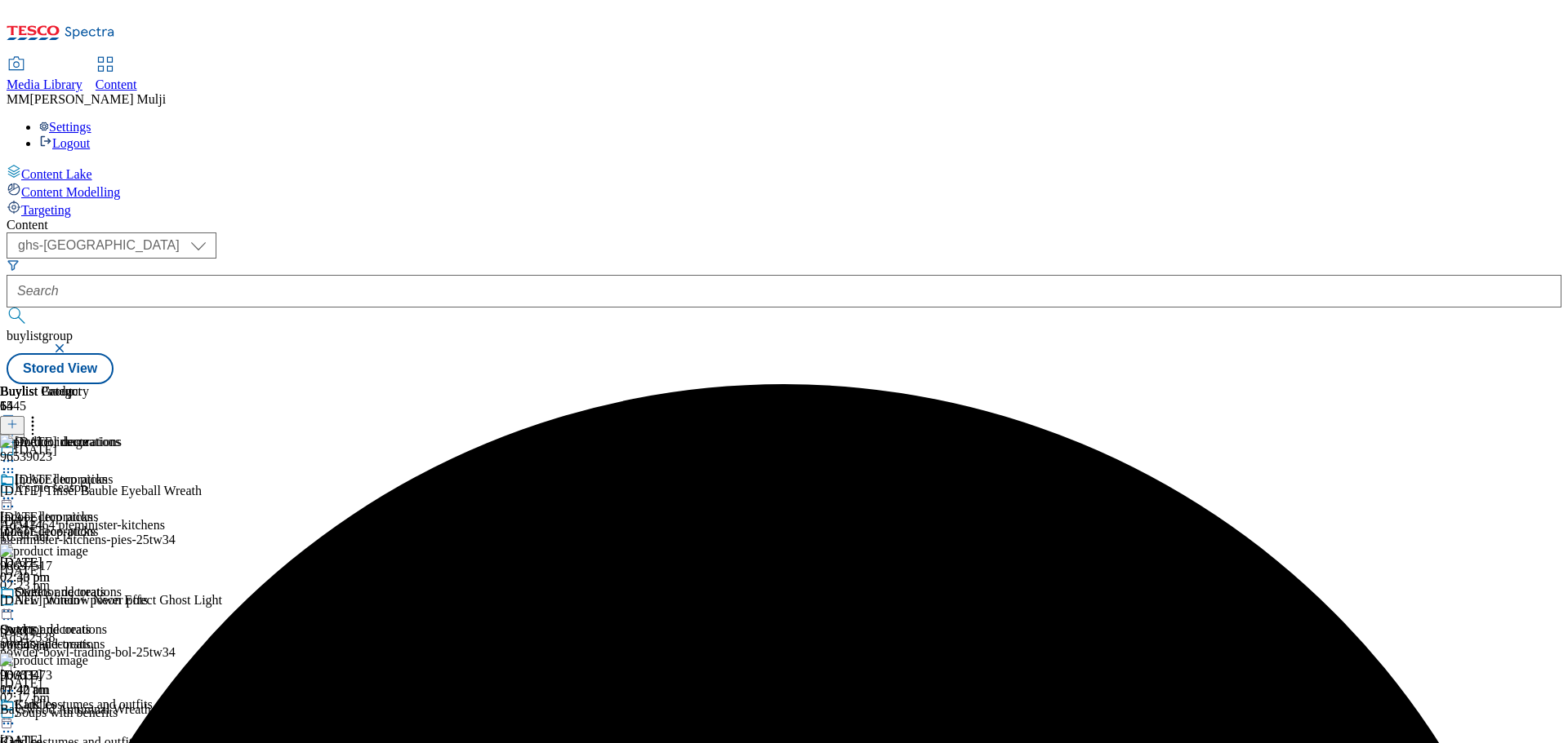
click at [10, 611] on circle at bounding box center [9, 612] width 3 height 3
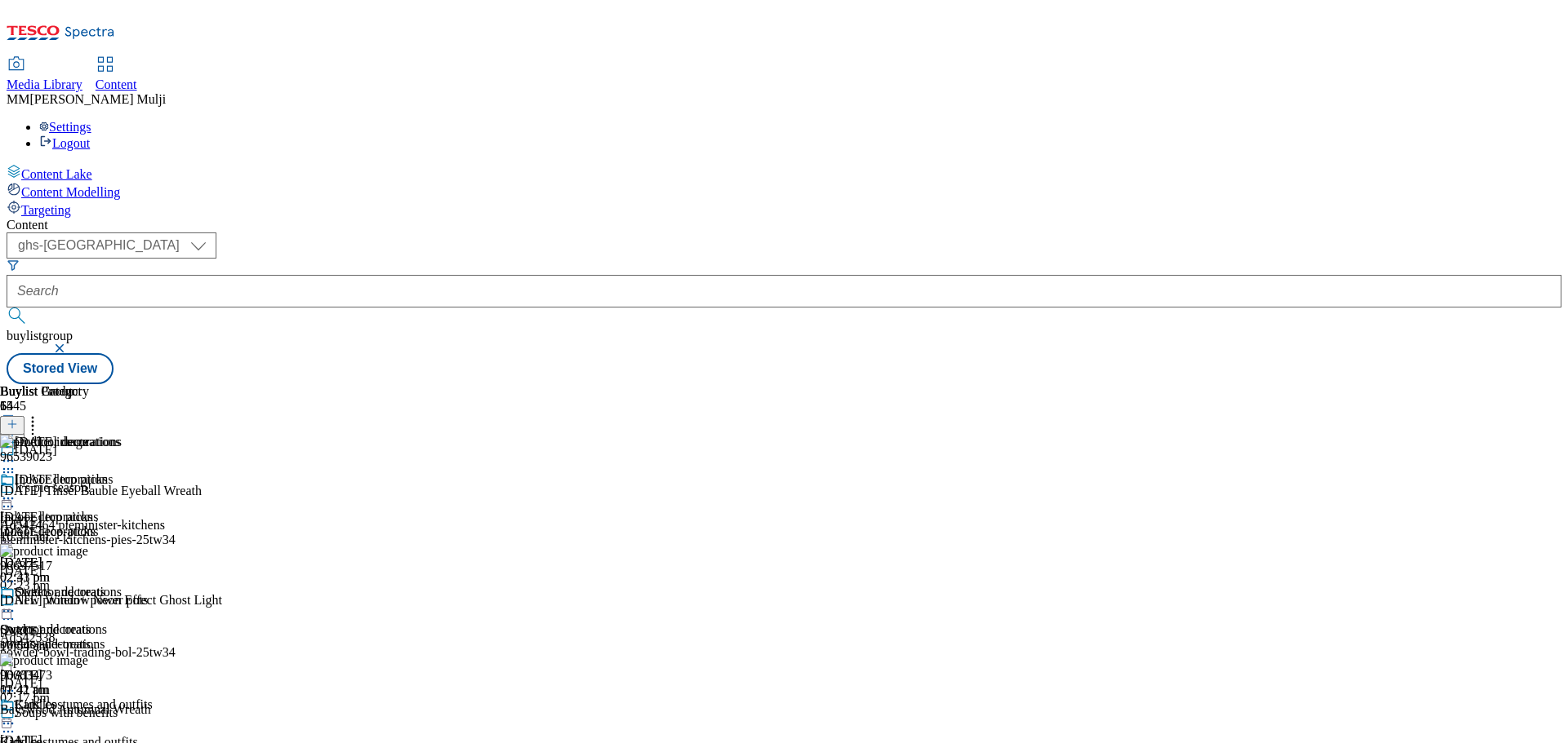
scroll to position [466, 0]
